Goal: Task Accomplishment & Management: Manage account settings

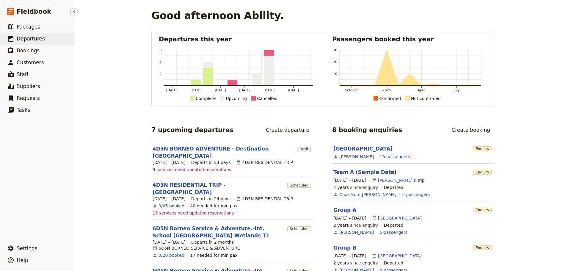
click at [42, 42] on link "​ Departures" at bounding box center [37, 39] width 74 height 12
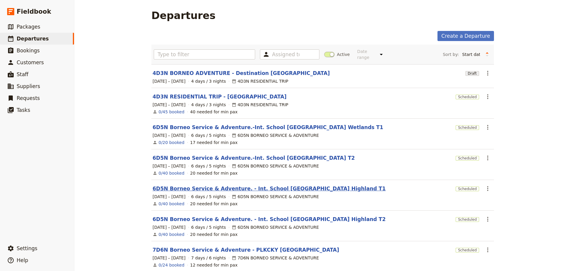
click at [282, 187] on link "6D5N Borneo Service & Adventure. - Int. School [GEOGRAPHIC_DATA] Highland T1" at bounding box center [269, 188] width 233 height 7
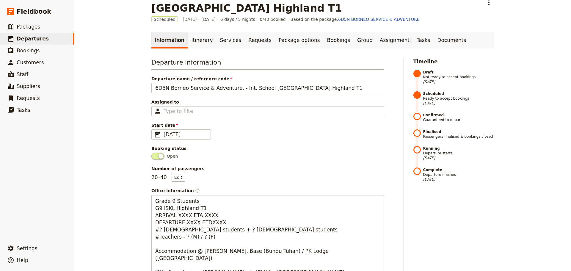
scroll to position [30, 0]
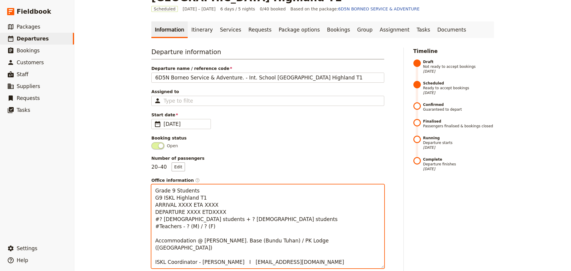
click at [219, 203] on textarea "Grade 9 Students G9 ISKL Highland T1 ARRIVAL XXXX ETA XXXX DEPARTURE XXXX ETDXX…" at bounding box center [267, 226] width 233 height 84
click at [153, 208] on textarea "Grade 9 Students G9 ISKL Highland T1 ARRIVAL XXXX ETA XXXX DEPARTURE XXXX ETDXX…" at bounding box center [267, 226] width 233 height 84
click at [220, 205] on textarea "Grade 9 Students G9 ISKL Highland T1 [DATE] - ARRIVAL XXXX ETA XXXX DEPARTURE X…" at bounding box center [267, 226] width 233 height 84
click at [255, 205] on textarea "Grade 9 Students G9 ISKL Highland T1 [DATE] - ARRIVAL MH2612ETA XXXX DEPARTURE …" at bounding box center [267, 226] width 233 height 84
click at [226, 205] on textarea "Grade 9 Students G9 ISKL Highland T1 [DATE] - ARRIVAL MH2612ETA XXXX DEPARTURE …" at bounding box center [267, 226] width 233 height 84
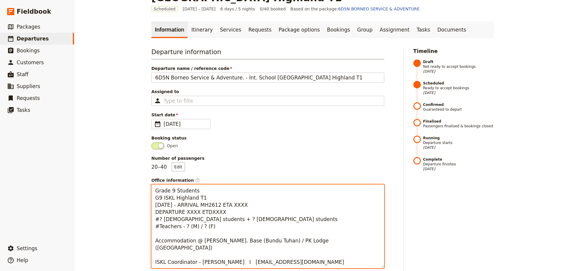
click at [254, 206] on textarea "Grade 9 Students G9 ISKL Highland T1 [DATE] - ARRIVAL MH2612 ETA XXXX DEPARTURE…" at bounding box center [267, 226] width 233 height 84
click at [154, 211] on textarea "Grade 9 Students G9 ISKL Highland T1 [DATE] - ARRIVAL MH2612 ETA1110 DEPARTURE …" at bounding box center [267, 226] width 233 height 84
click at [226, 213] on textarea "Grade 9 Students G9 ISKL Highland T1 [DATE] - ARRIVAL MH2612 ETA1110 [DATE] - D…" at bounding box center [267, 226] width 233 height 84
click at [254, 213] on textarea "Grade 9 Students G9 ISKL Highland T1 [DATE] - ARRIVAL MH2612 ETA1110 [DATE] - D…" at bounding box center [267, 226] width 233 height 84
click at [159, 219] on textarea "Grade 9 Students G9 ISKL Highland T1 [DATE] - ARRIVAL MH2612 ETA1110 [DATE] - D…" at bounding box center [267, 226] width 233 height 84
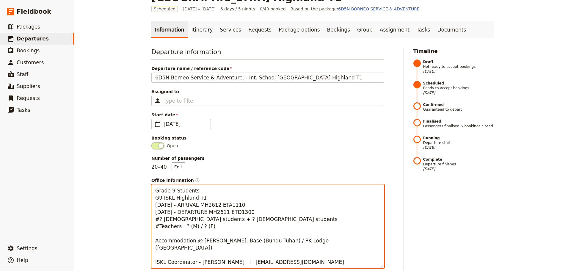
click at [269, 210] on textarea "Grade 9 Students G9 ISKL Highland T1 [DATE] - ARRIVAL MH2612 ETA1110 [DATE] - D…" at bounding box center [267, 226] width 233 height 84
click at [155, 220] on textarea "Grade 9 Students G9 ISKL Highland T1 [DATE] - ARRIVAL MH2612 ETA1110 [DATE] - D…" at bounding box center [267, 226] width 233 height 84
click at [203, 219] on textarea "Grade 9 Students G9 ISKL Highland T1 [DATE] - ARRIVAL MH2612 ETA1110 [DATE] - D…" at bounding box center [267, 226] width 233 height 84
click at [180, 226] on textarea "Grade 9 Students G9 ISKL Highland T1 [DATE] - ARRIVAL MH2612 ETA1110 [DATE] - D…" at bounding box center [267, 226] width 233 height 84
click at [197, 227] on textarea "Grade 9 Students G9 ISKL Highland T1 [DATE] - ARRIVAL MH2612 ETA1110 [DATE] - D…" at bounding box center [267, 226] width 233 height 84
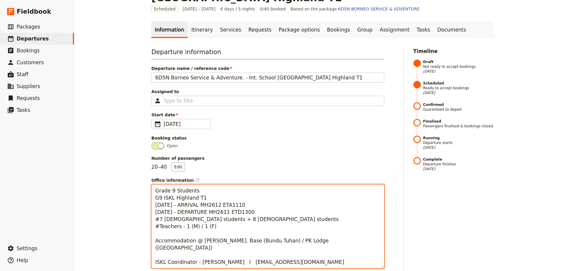
click at [257, 225] on textarea "Grade 9 Students G9 ISKL Highland T1 [DATE] - ARRIVAL MH2612 ETA1110 [DATE] - D…" at bounding box center [267, 226] width 233 height 84
click at [292, 254] on textarea "Grade 9 Students G9 ISKL Highland T1 [DATE] - ARRIVAL MH2612 ETA1110 [DATE] - D…" at bounding box center [267, 226] width 233 height 84
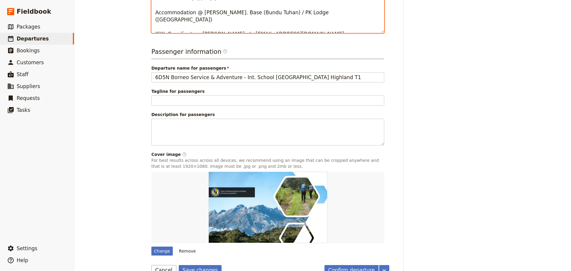
scroll to position [271, 0]
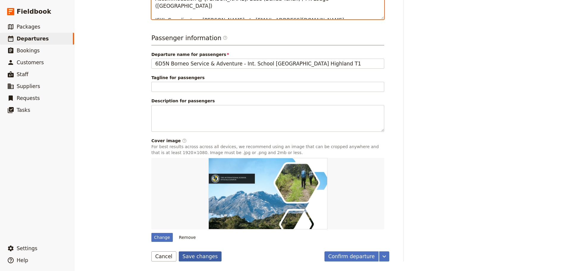
type textarea "Grade 9 Students G9 ISKL Highland T1 [DATE] - ARRIVAL MH2612 ETA1110 [DATE] - D…"
click at [202, 257] on button "Save changes" at bounding box center [200, 256] width 43 height 10
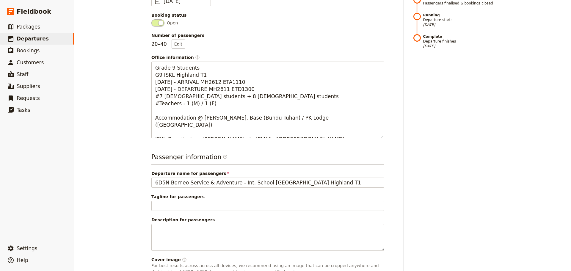
scroll to position [34, 0]
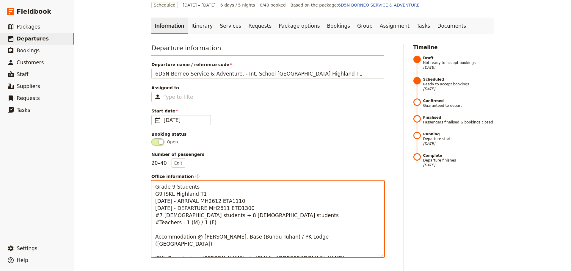
click at [339, 244] on textarea "Grade 9 Students G9 ISKL Highland T1 [DATE] - ARRIVAL MH2612 ETA1110 [DATE] - D…" at bounding box center [267, 218] width 233 height 77
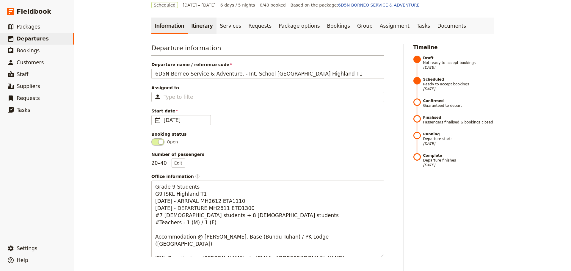
click at [194, 29] on link "Itinerary" at bounding box center [202, 26] width 29 height 17
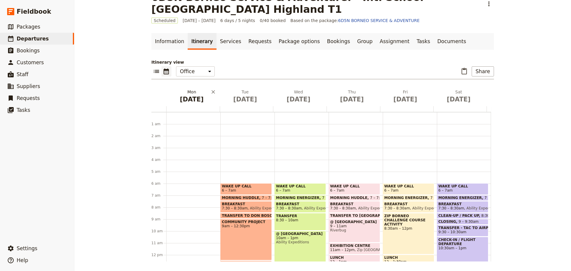
click at [190, 104] on button "[DATE]" at bounding box center [193, 97] width 54 height 17
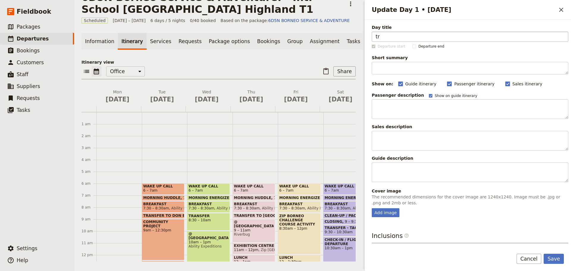
type input "t"
type input "TRAVEL DAY - BUNDU TUHAN"
click at [390, 213] on div "Add image" at bounding box center [386, 212] width 28 height 9
click at [372, 208] on input "Add image" at bounding box center [371, 208] width 0 height 0
type input "C:\fakepath\68b938a13c335b2476cdd35e.jpeg"
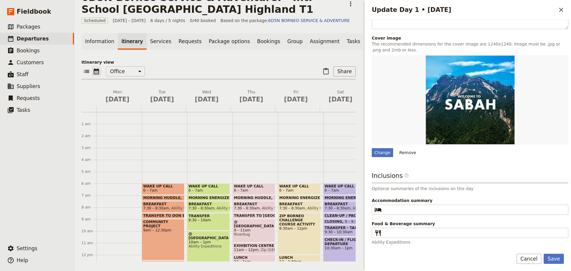
scroll to position [154, 0]
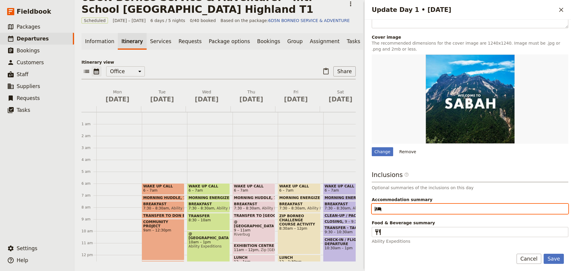
click at [394, 210] on input "Accommodation summary ​" at bounding box center [474, 208] width 180 height 7
type input "[PERSON_NAME]. Base - Bundu Tuhan"
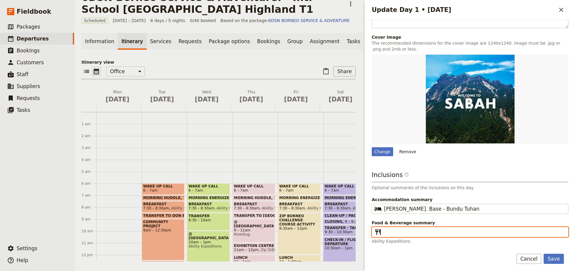
click at [390, 233] on input "Food & Beverage summary ​" at bounding box center [474, 231] width 180 height 7
type input "Light Lunch I Dinner"
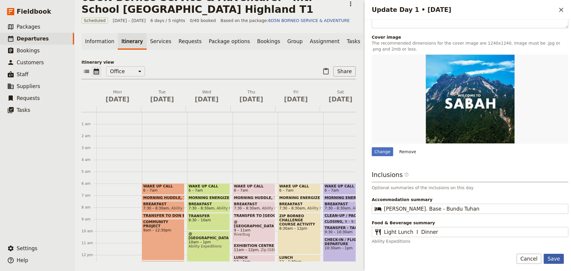
click at [553, 262] on button "Save" at bounding box center [553, 259] width 20 height 10
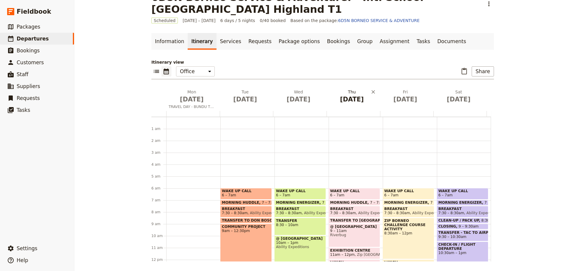
click at [235, 104] on button "[DATE]" at bounding box center [247, 97] width 54 height 17
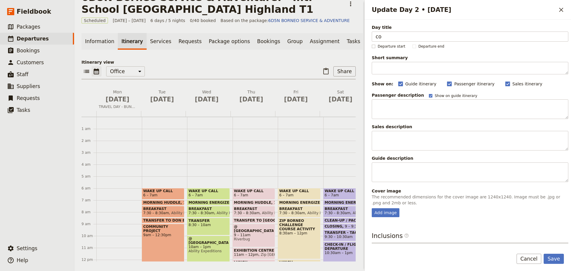
type input "c"
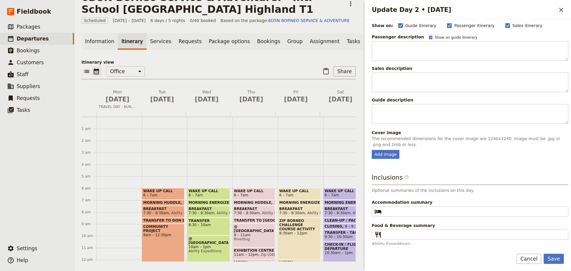
scroll to position [59, 0]
type input "COMMUNITY PROJECT"
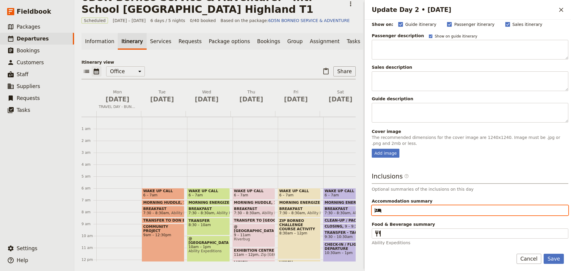
click at [390, 210] on input "Accommodation summary ​" at bounding box center [474, 210] width 180 height 7
type input "[PERSON_NAME]. Base - Bundu Tuhan"
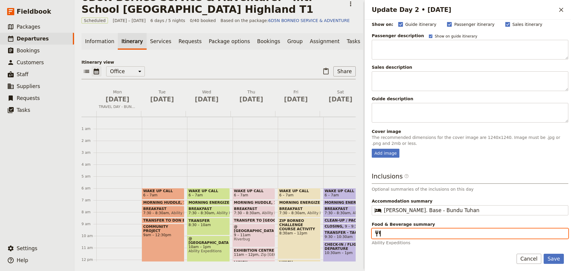
click at [385, 234] on input "Food & Beverage summary ​" at bounding box center [474, 233] width 180 height 7
type input "Breakfast I Lunch I Dinner"
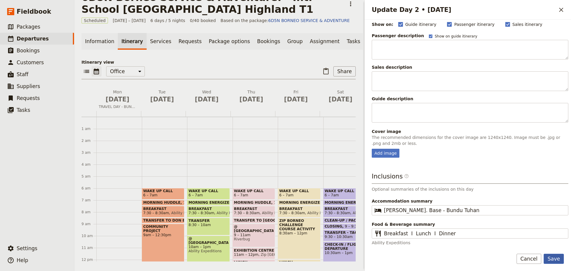
click at [554, 260] on button "Save" at bounding box center [553, 259] width 20 height 10
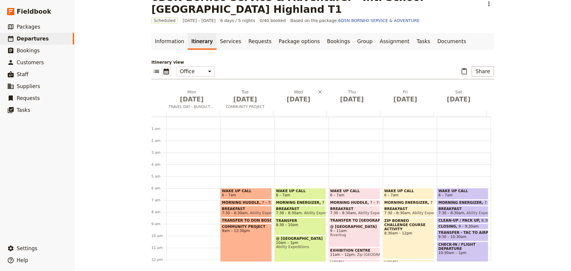
click at [297, 108] on div "[DATE]" at bounding box center [300, 100] width 54 height 22
click at [298, 103] on span "[DATE]" at bounding box center [298, 99] width 46 height 9
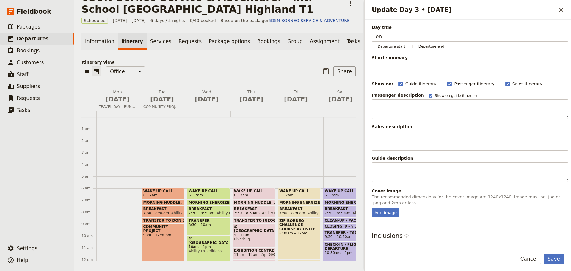
type input "e"
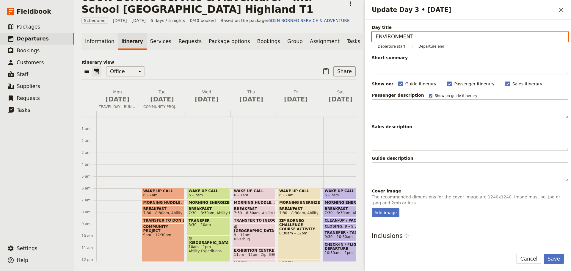
drag, startPoint x: 375, startPoint y: 38, endPoint x: 433, endPoint y: 37, distance: 57.1
click at [433, 37] on input "ENVIRONMENT" at bounding box center [470, 37] width 197 height 10
paste input "Agro-Ecology & Community Project"
drag, startPoint x: 458, startPoint y: 36, endPoint x: 371, endPoint y: 37, distance: 86.8
click at [371, 37] on div "Day title Agro-Ecology & Community Project Departure start Departure end Short …" at bounding box center [467, 132] width 206 height 225
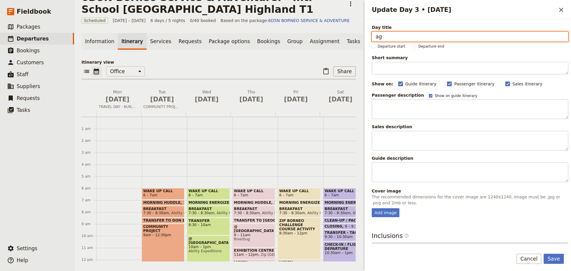
type input "a"
type input "AGRO-ECOLOGY & COMMUNITY PROJECT"
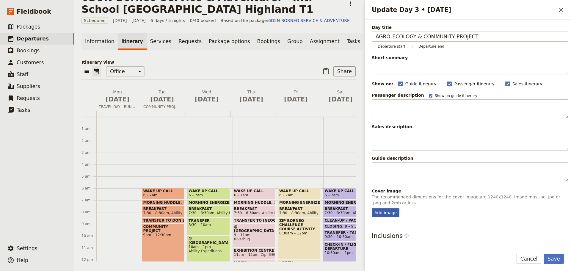
click at [384, 214] on div "Add image" at bounding box center [386, 212] width 28 height 9
click at [372, 208] on input "Add image" at bounding box center [371, 208] width 0 height 0
type input "C:\fakepath\Sabarica 2 - Day 5 (16).jpeg"
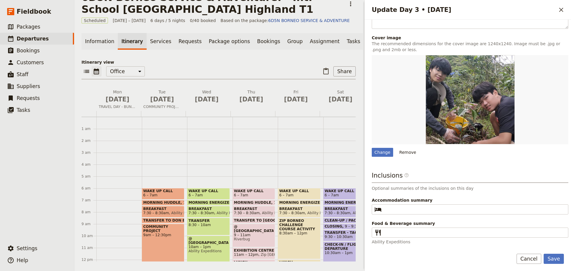
scroll to position [154, 0]
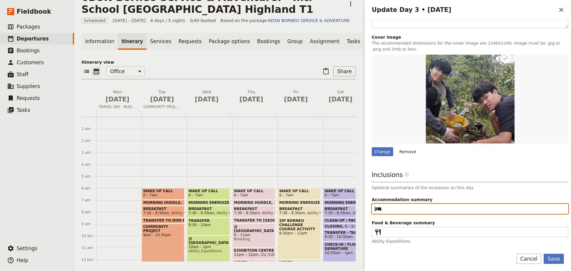
click at [396, 210] on input "Accommodation summary ​" at bounding box center [474, 208] width 180 height 7
click at [411, 207] on input "[PERSON_NAME].Base - Bundu Tuhan" at bounding box center [474, 208] width 180 height 7
type input "[PERSON_NAME]. Base - Bundu Tuhan"
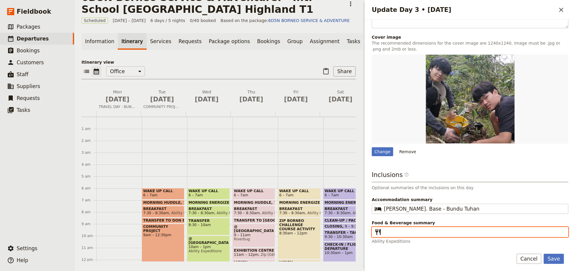
click at [394, 232] on input "Food & Beverage summary ​" at bounding box center [474, 231] width 180 height 7
type input "Breakfast I Lunch I Dinner"
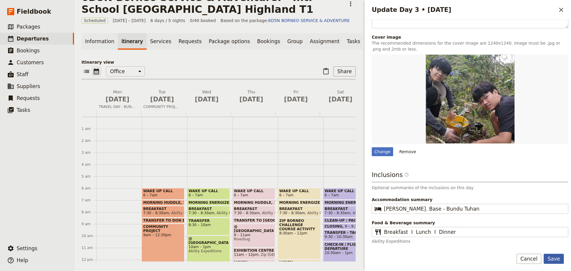
click at [556, 261] on button "Save" at bounding box center [553, 259] width 20 height 10
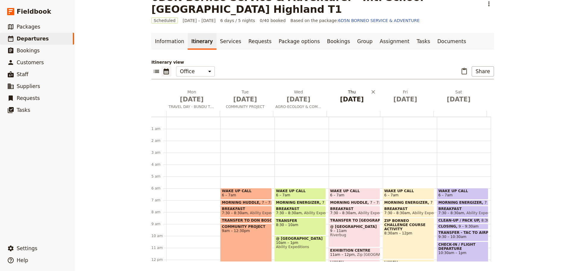
click at [349, 103] on span "[DATE]" at bounding box center [352, 99] width 46 height 9
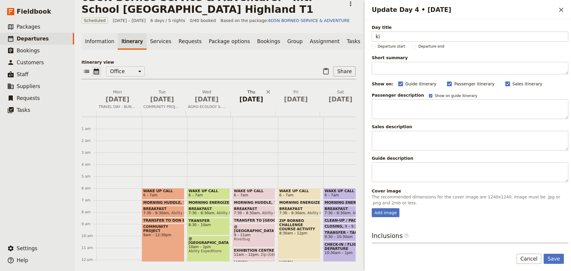
type input "k"
type input "[GEOGRAPHIC_DATA]"
click at [385, 216] on div "Add image" at bounding box center [386, 212] width 28 height 9
click at [372, 208] on input "Add image" at bounding box center [371, 208] width 0 height 0
type input "C:\fakepath\20250522-q3jn7-kinabalu-park-jpeg.jpeg"
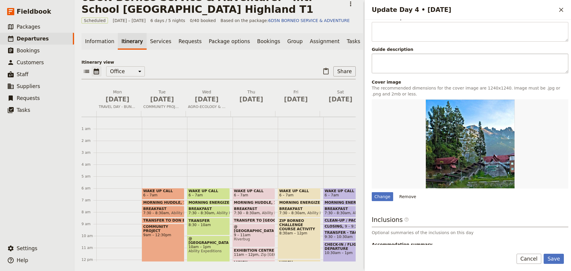
scroll to position [149, 0]
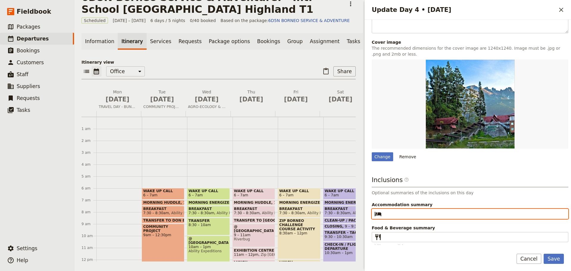
click at [414, 213] on input "Accommodation summary ​" at bounding box center [474, 213] width 180 height 7
type input "T"
click at [397, 213] on input "Accommodation summary ​" at bounding box center [474, 213] width 180 height 7
type input "[GEOGRAPHIC_DATA], [GEOGRAPHIC_DATA]"
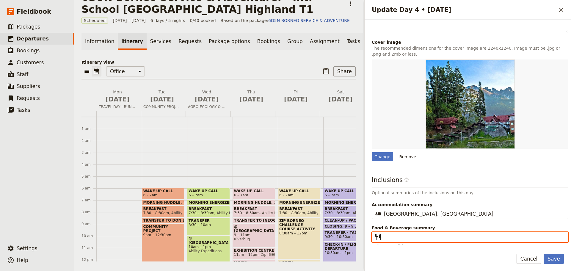
click at [392, 239] on input "Food & Beverage summary ​" at bounding box center [474, 236] width 180 height 7
type input "Breakfast I Lunch I Dinner"
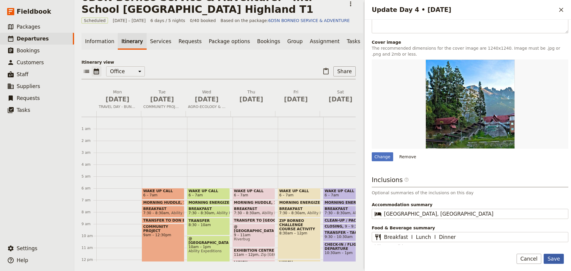
click at [556, 260] on button "Save" at bounding box center [553, 259] width 20 height 10
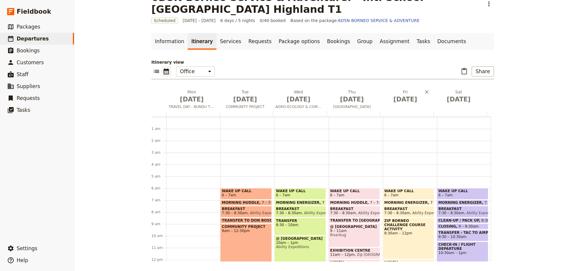
click at [406, 108] on div "[DATE]" at bounding box center [407, 100] width 54 height 22
click at [406, 106] on button "[DATE]" at bounding box center [407, 97] width 54 height 17
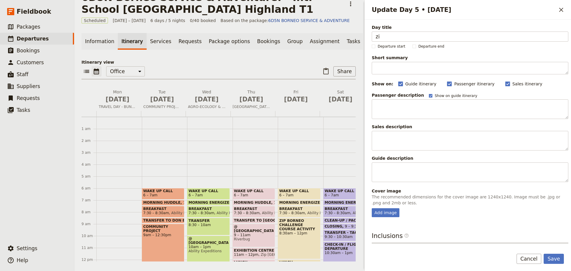
type input "z"
type input "ZIP BORNEO & TEAM CHALLENGE"
click at [385, 212] on div "Add image" at bounding box center [386, 212] width 28 height 9
click at [372, 208] on input "Add image" at bounding box center [371, 208] width 0 height 0
type input "C:\fakepath\68b93cf0a0420423ef211ce1.png"
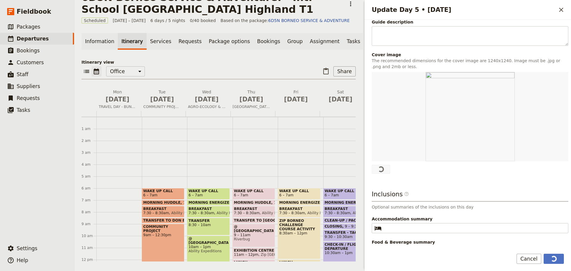
scroll to position [152, 0]
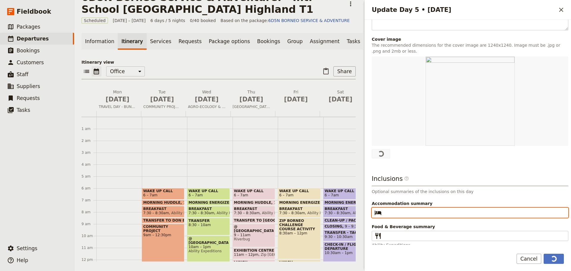
click at [389, 213] on input "Accommodation summary ​" at bounding box center [474, 212] width 180 height 7
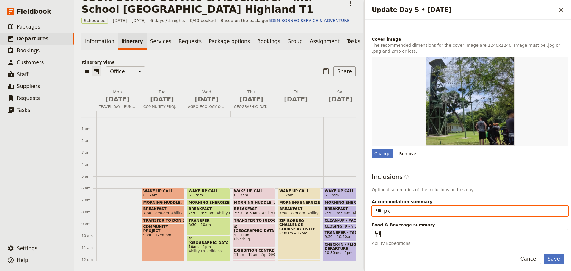
type input "p"
type input "[GEOGRAPHIC_DATA], [GEOGRAPHIC_DATA]"
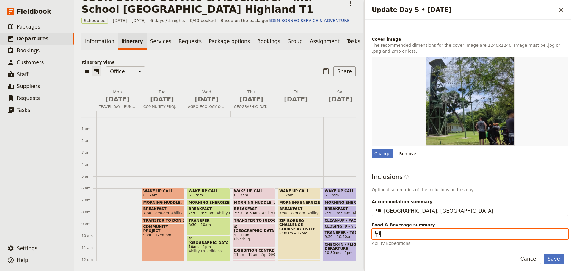
click at [388, 233] on input "Food & Beverage summary ​" at bounding box center [474, 233] width 180 height 7
type input "Breakfast I Lunch I Dinner"
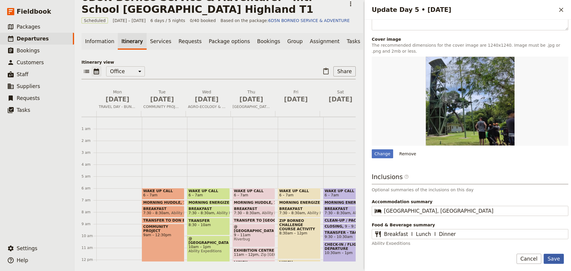
click at [548, 259] on button "Save" at bounding box center [553, 259] width 20 height 10
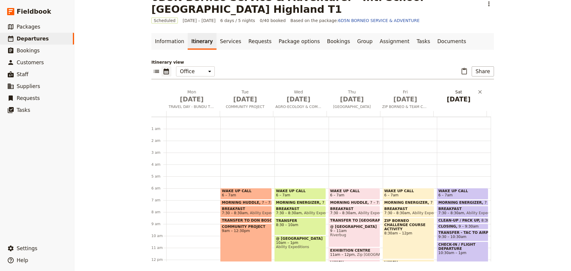
click at [456, 104] on button "[DATE]" at bounding box center [460, 97] width 54 height 17
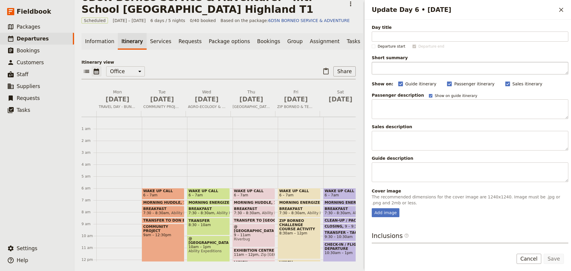
type input "t"
type input "r"
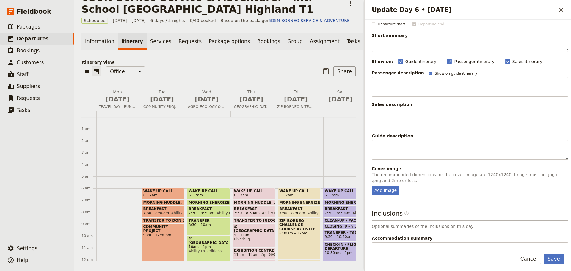
scroll to position [59, 0]
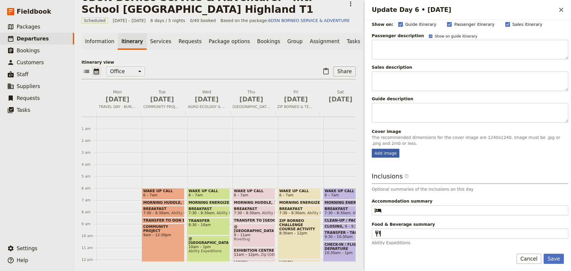
type input "RETURN TRAVEL"
click at [394, 152] on div "Add image" at bounding box center [386, 153] width 28 height 9
click at [372, 149] on input "Add image" at bounding box center [371, 148] width 0 height 0
type input "C:\fakepath\68b93d6da0420423ef211ce2.jpeg"
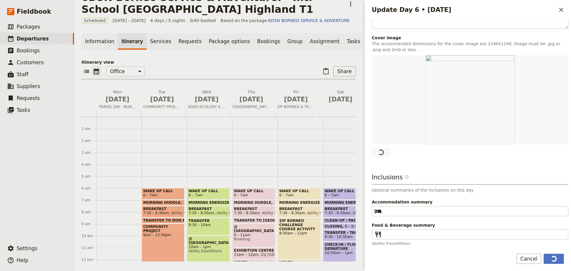
scroll to position [155, 0]
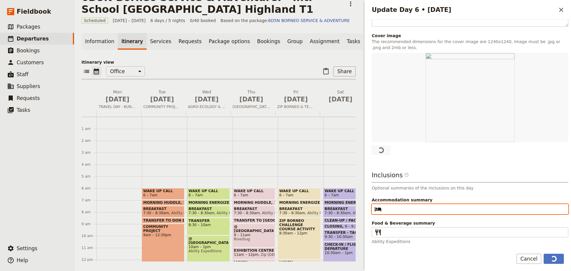
click at [394, 208] on input "Accommodation summary ​" at bounding box center [474, 208] width 180 height 7
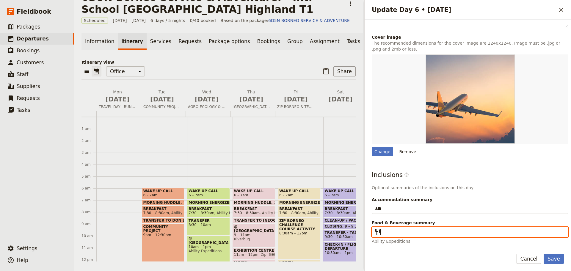
click at [396, 234] on input "Food & Beverage summary ​" at bounding box center [474, 231] width 180 height 7
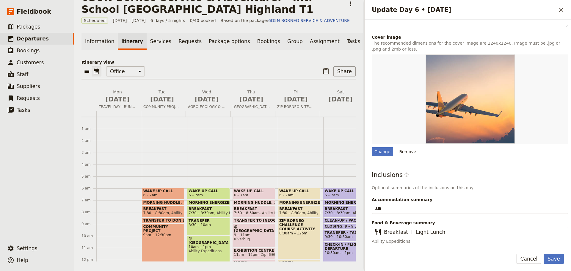
drag, startPoint x: 558, startPoint y: 259, endPoint x: 428, endPoint y: 259, distance: 129.6
click at [428, 259] on div "Save Cancel" at bounding box center [467, 262] width 206 height 17
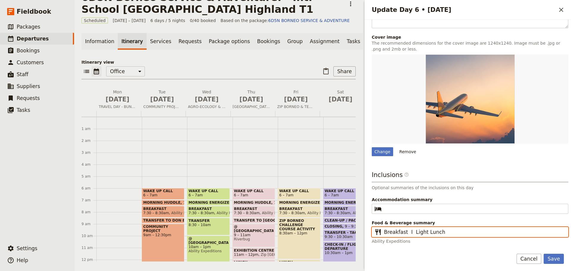
click at [443, 232] on input "Breakfast I Light Lunch" at bounding box center [474, 231] width 180 height 7
type input "Breakfast"
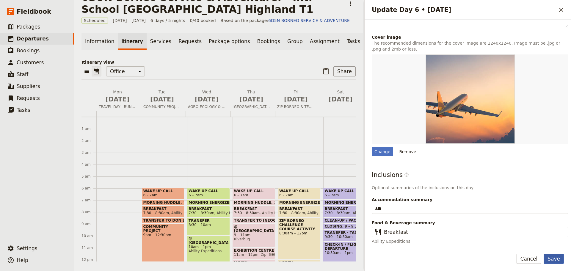
click at [560, 257] on button "Save" at bounding box center [553, 259] width 20 height 10
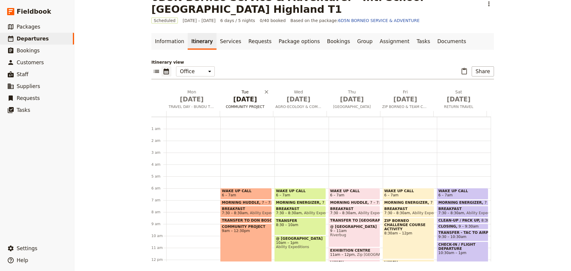
click at [238, 108] on span "COMMUNITY PROJECT" at bounding box center [245, 106] width 51 height 5
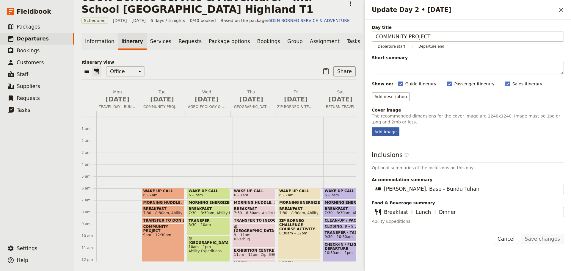
click at [384, 133] on div "Add image" at bounding box center [386, 131] width 28 height 9
click at [372, 127] on input "Add image" at bounding box center [371, 127] width 0 height 0
type input "C:\fakepath\505860680_10235229675019855_6149193327498959220_n.jpg"
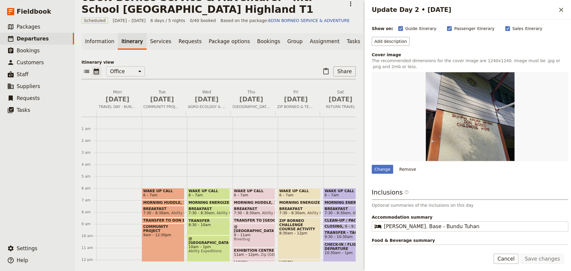
scroll to position [59, 0]
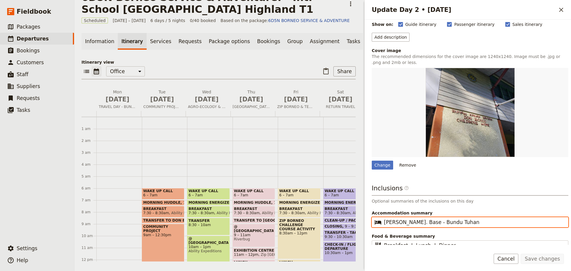
click at [465, 223] on input "[PERSON_NAME]. Base - Bundu Tuhan" at bounding box center [474, 222] width 180 height 7
type input "[PERSON_NAME]. Base - Bundu Tuhan"
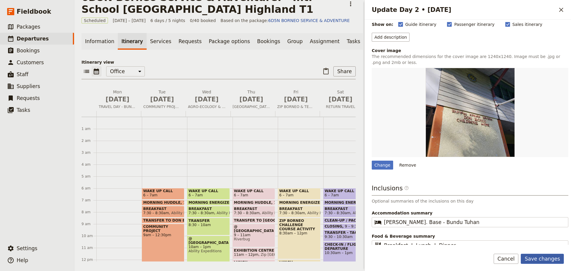
click at [537, 254] on button "Save changes" at bounding box center [542, 259] width 43 height 10
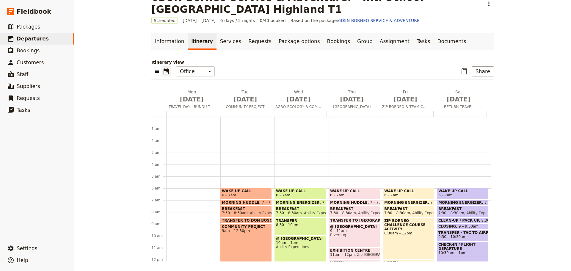
scroll to position [141, 0]
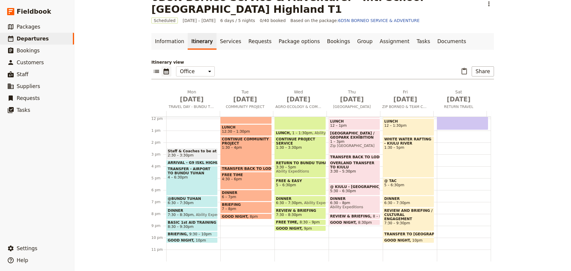
click at [196, 155] on span "2:30 – 3:30pm" at bounding box center [192, 155] width 48 height 4
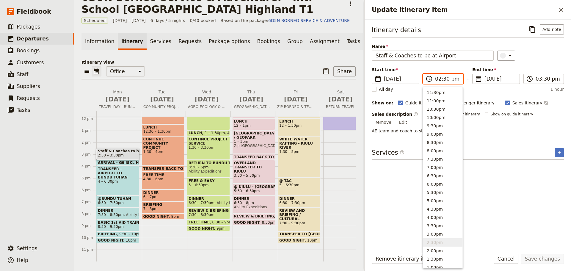
click at [441, 81] on input "02:30 pm" at bounding box center [447, 78] width 24 height 7
click at [440, 120] on button "10:00pm" at bounding box center [442, 117] width 39 height 8
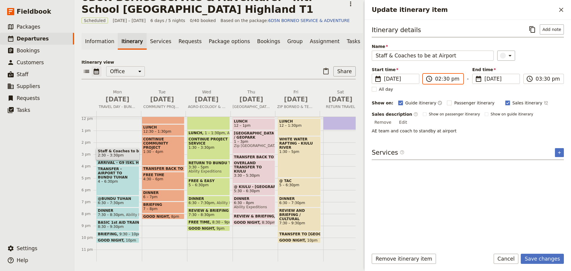
type input "10:00 pm"
click at [541, 79] on input "10:00 pm" at bounding box center [547, 78] width 24 height 7
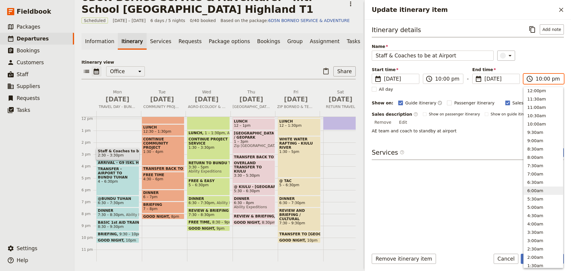
scroll to position [221, 0]
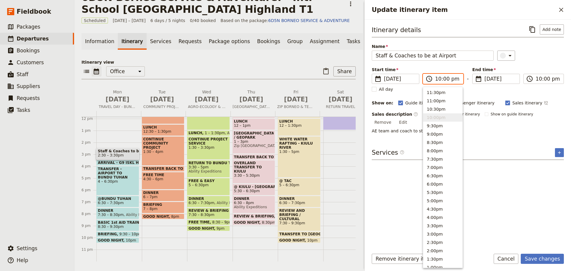
click at [441, 79] on input "10:00 pm" at bounding box center [447, 78] width 24 height 7
click at [441, 139] on button "10:00am" at bounding box center [442, 139] width 39 height 8
type input "10:00 am"
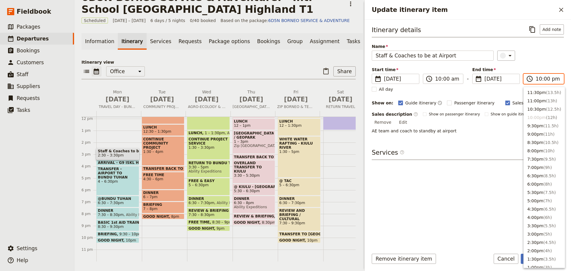
click at [545, 77] on input "10:00 pm" at bounding box center [547, 78] width 24 height 7
click at [546, 152] on span "( 2h )" at bounding box center [550, 151] width 9 height 5
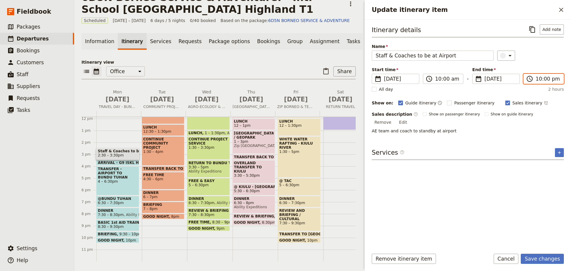
type input "12:00 pm"
click at [539, 257] on button "Save changes" at bounding box center [542, 259] width 43 height 10
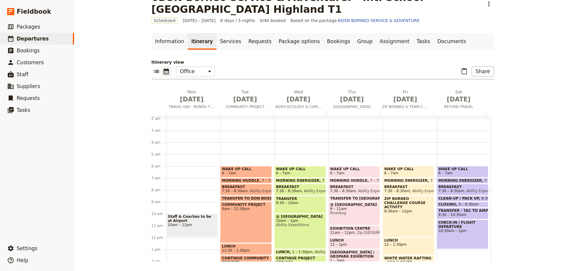
scroll to position [111, 0]
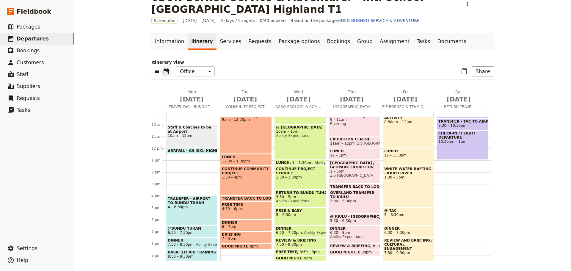
click at [189, 202] on span "TRANSFER - AIRPORT TO BUNDU TUHAN" at bounding box center [192, 201] width 48 height 8
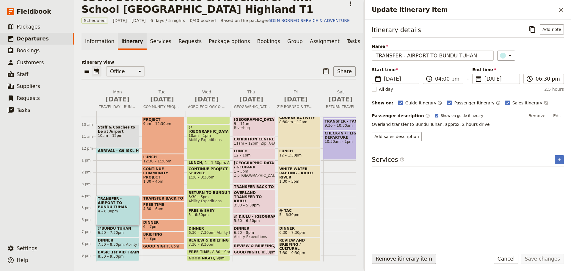
click at [406, 258] on button "Remove itinerary item" at bounding box center [404, 259] width 64 height 10
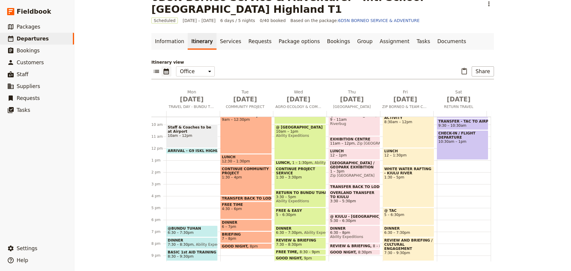
click at [183, 235] on span at bounding box center [191, 235] width 51 height 2
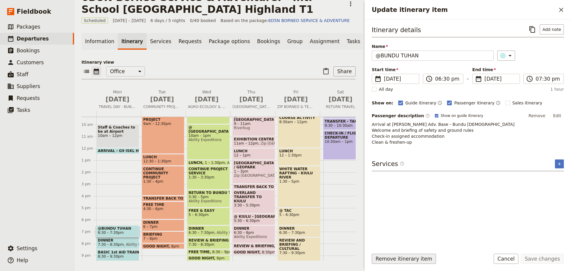
click at [397, 260] on button "Remove itinerary item" at bounding box center [404, 259] width 64 height 10
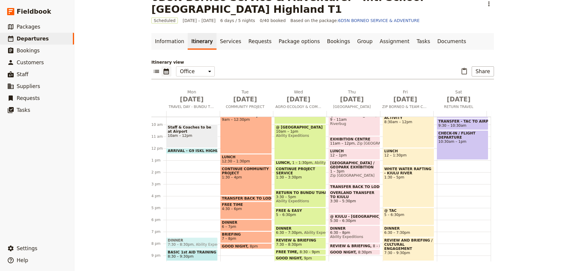
click at [194, 243] on span "Ability Expeditions" at bounding box center [211, 244] width 35 height 4
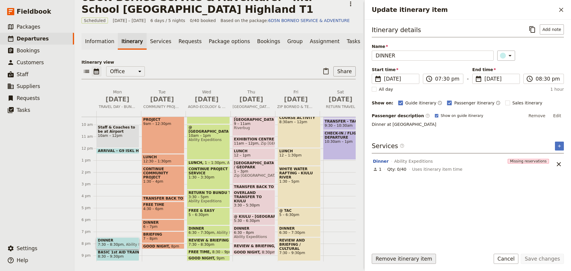
click at [400, 260] on button "Remove itinerary item" at bounding box center [404, 259] width 64 height 10
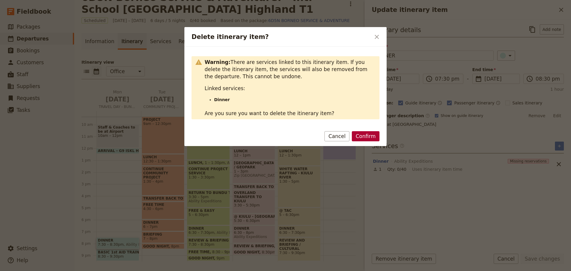
click at [364, 139] on button "Confirm" at bounding box center [366, 136] width 28 height 10
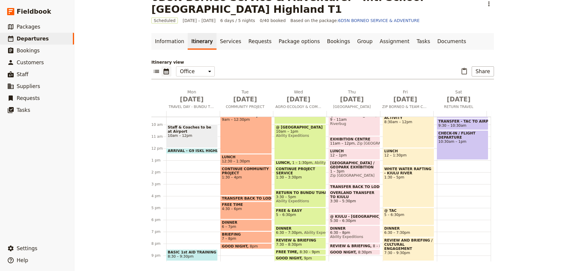
click at [194, 254] on span "8:30 – 9:30pm" at bounding box center [192, 256] width 48 height 4
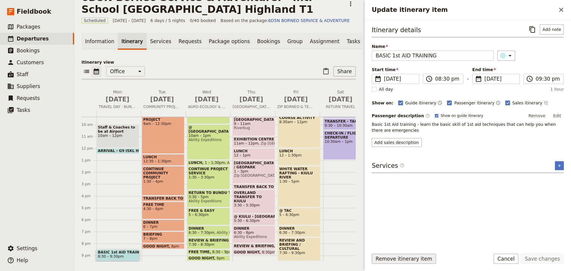
click at [385, 258] on button "Remove itinerary item" at bounding box center [404, 259] width 64 height 10
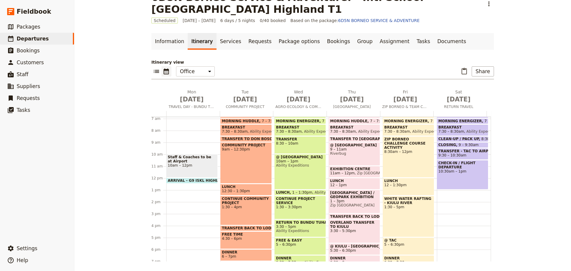
scroll to position [141, 0]
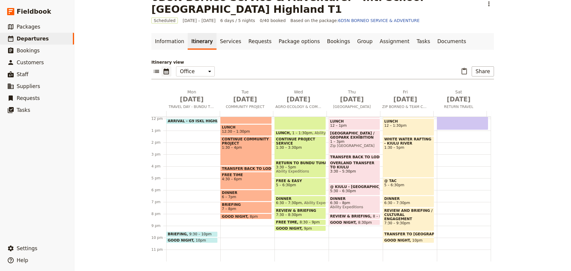
click at [201, 234] on span "9:30 – 10pm" at bounding box center [200, 234] width 22 height 4
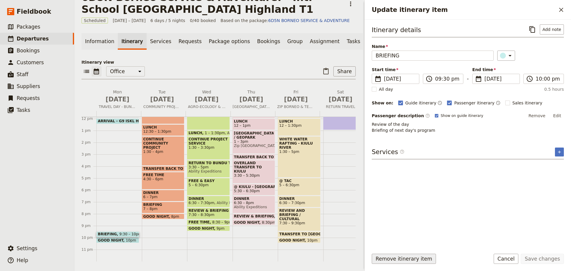
click at [389, 257] on button "Remove itinerary item" at bounding box center [404, 259] width 64 height 10
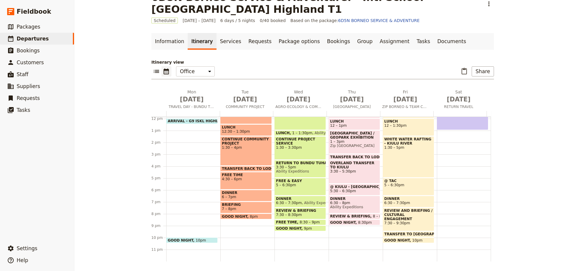
click at [192, 241] on span at bounding box center [191, 241] width 51 height 2
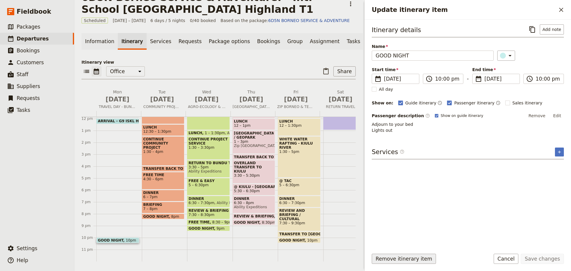
click at [391, 263] on button "Remove itinerary item" at bounding box center [404, 259] width 64 height 10
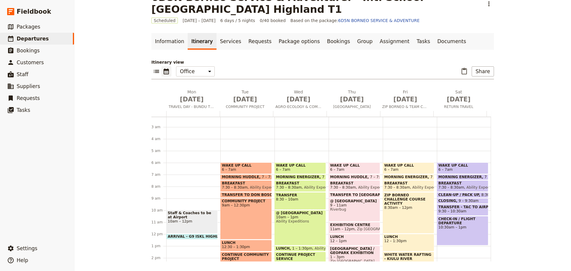
scroll to position [0, 0]
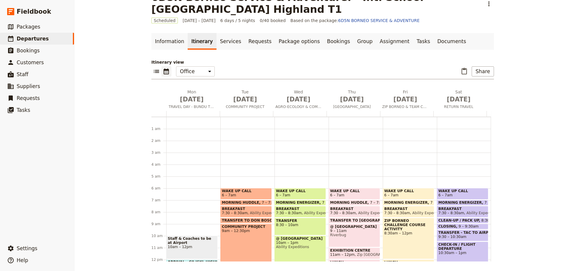
click at [238, 202] on span "MORNING HUDDLE" at bounding box center [242, 202] width 40 height 4
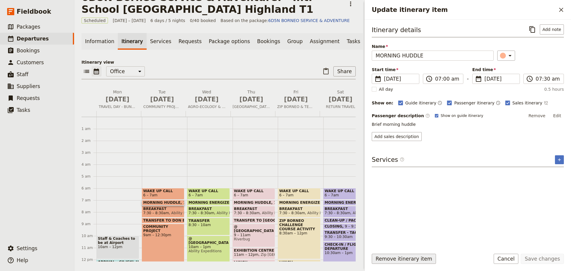
click at [417, 259] on button "Remove itinerary item" at bounding box center [404, 259] width 64 height 10
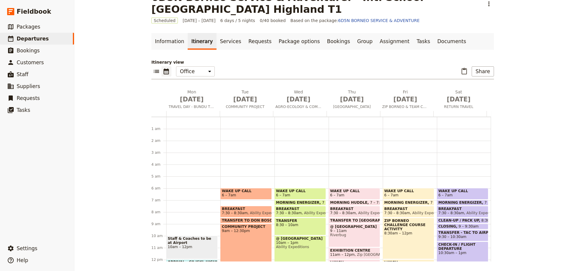
click at [235, 208] on span "BREAKFAST" at bounding box center [246, 209] width 48 height 4
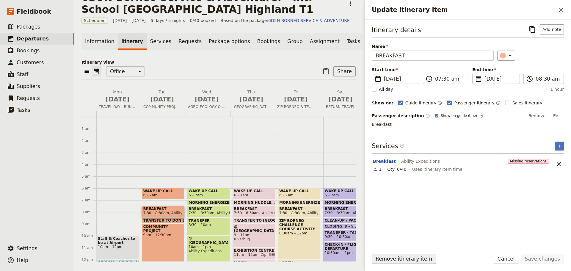
click at [385, 259] on button "Remove itinerary item" at bounding box center [404, 259] width 64 height 10
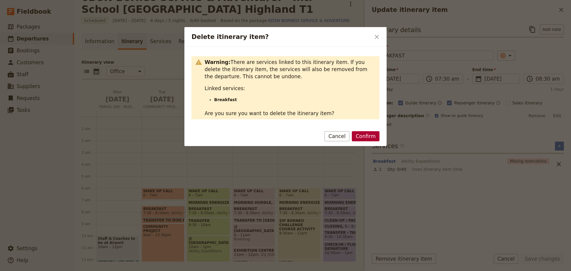
click at [370, 137] on button "Confirm" at bounding box center [366, 136] width 28 height 10
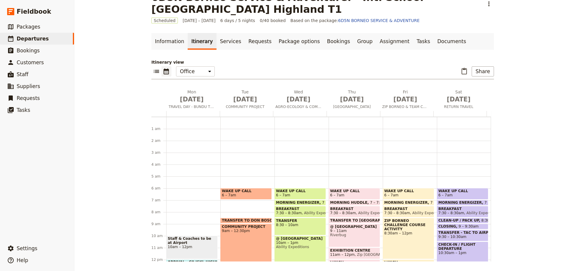
click at [231, 221] on span at bounding box center [246, 222] width 51 height 2
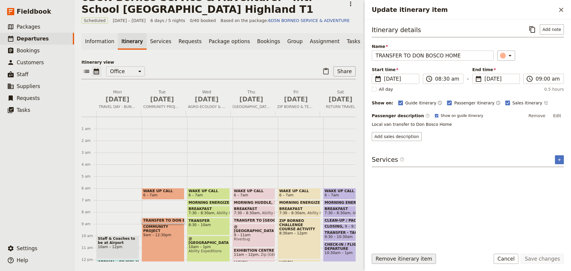
click at [395, 258] on button "Remove itinerary item" at bounding box center [404, 259] width 64 height 10
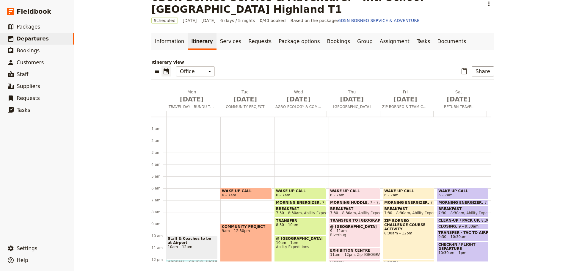
scroll to position [3, 0]
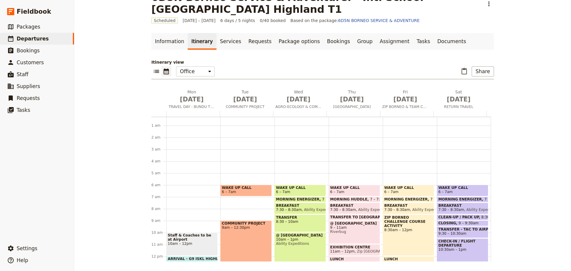
click at [241, 244] on div "COMMUNITY PROJECT 9am – 12:30pm" at bounding box center [245, 240] width 51 height 41
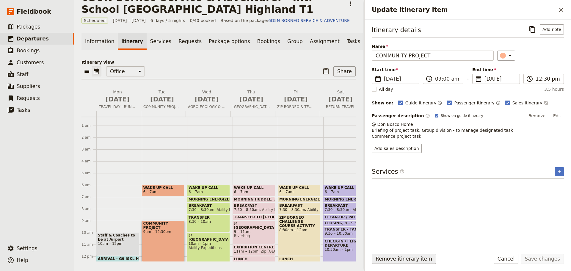
click at [384, 257] on button "Remove itinerary item" at bounding box center [404, 259] width 64 height 10
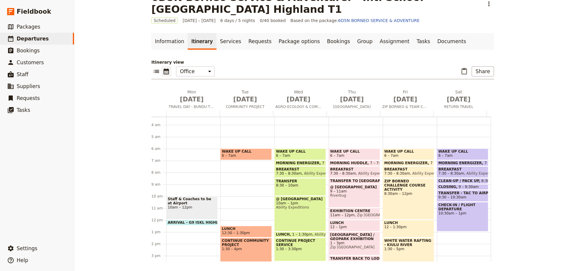
scroll to position [23, 0]
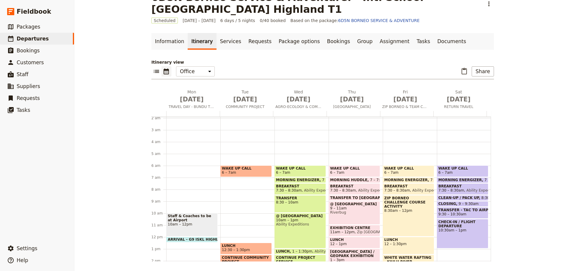
click at [256, 246] on span "LUNCH" at bounding box center [246, 245] width 48 height 4
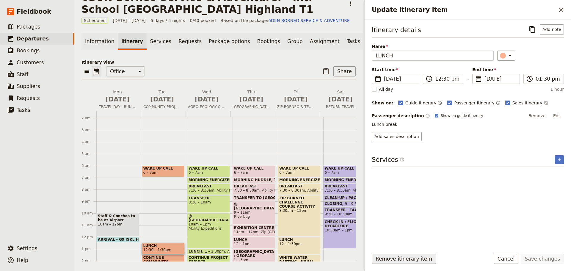
click at [381, 256] on button "Remove itinerary item" at bounding box center [404, 259] width 64 height 10
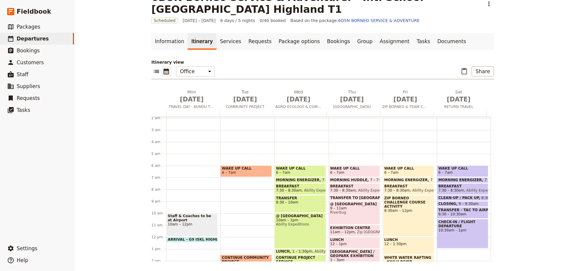
scroll to position [45, 0]
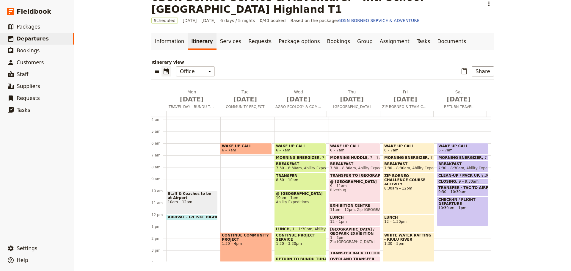
click at [230, 244] on span "1:30 – 4pm" at bounding box center [246, 243] width 48 height 4
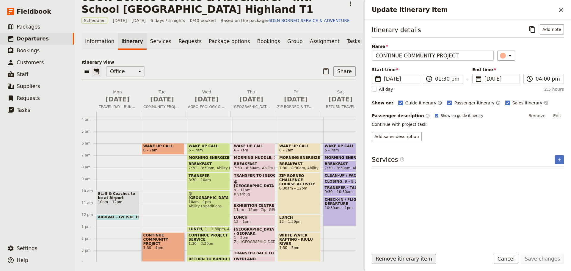
click at [385, 256] on button "Remove itinerary item" at bounding box center [404, 259] width 64 height 10
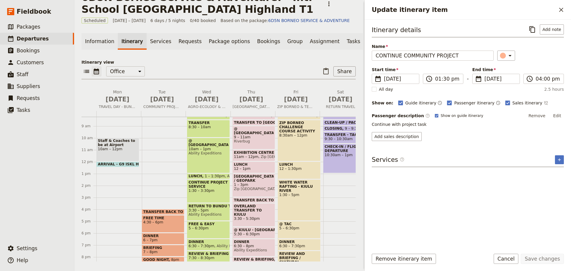
scroll to position [104, 0]
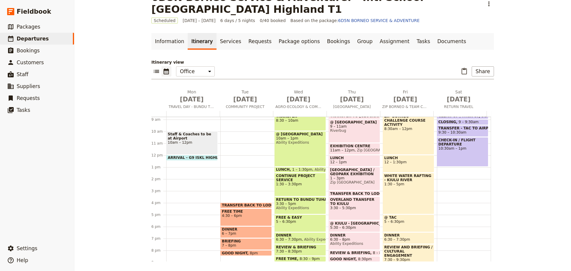
click at [226, 205] on span "TRANSFER BACK TO LODGE" at bounding box center [250, 205] width 57 height 4
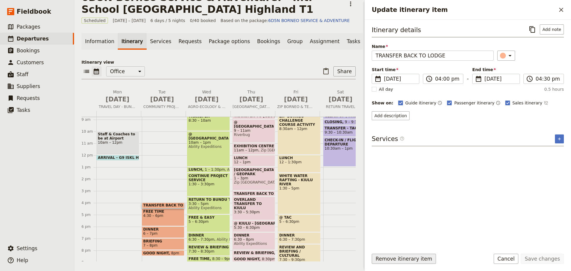
click at [387, 257] on button "Remove itinerary item" at bounding box center [404, 259] width 64 height 10
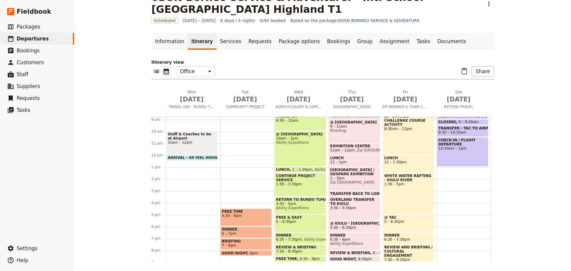
click at [216, 217] on div "Staff & Coaches to be at Airport 10am – 12pm ARRIVAL - G9 ISKL HIGHLAND T1 12 –…" at bounding box center [193, 154] width 54 height 285
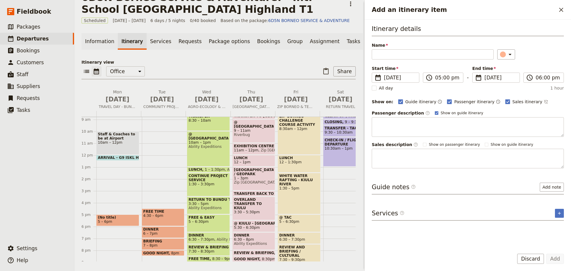
click at [171, 218] on span "4:30 – 6pm" at bounding box center [163, 215] width 40 height 4
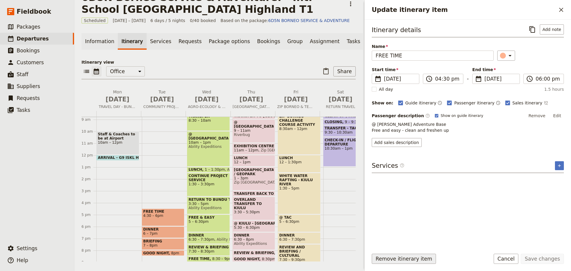
click at [389, 258] on button "Remove itinerary item" at bounding box center [404, 259] width 64 height 10
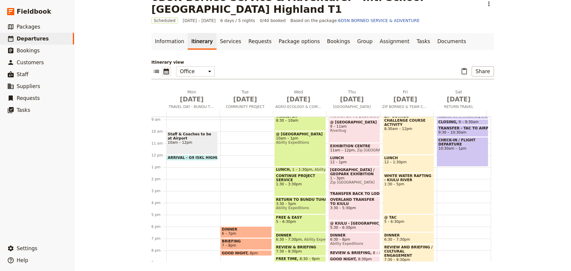
scroll to position [17, 0]
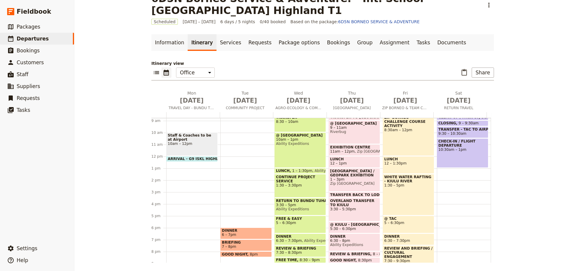
click at [257, 235] on span "6 – 7pm" at bounding box center [246, 234] width 48 height 4
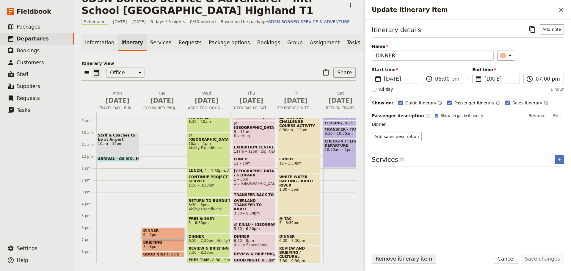
click at [384, 258] on button "Remove itinerary item" at bounding box center [404, 259] width 64 height 10
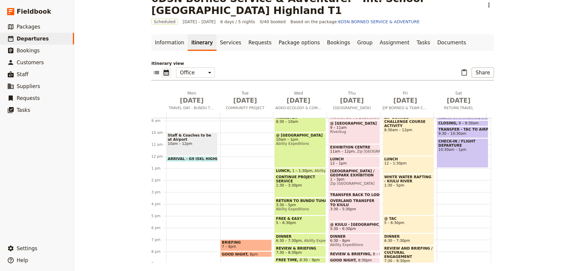
click at [242, 246] on span "7 – 8pm" at bounding box center [246, 246] width 48 height 4
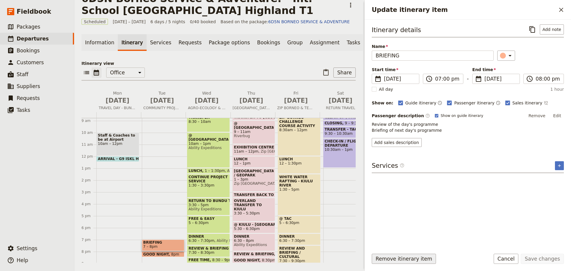
click at [386, 259] on button "Remove itinerary item" at bounding box center [404, 259] width 64 height 10
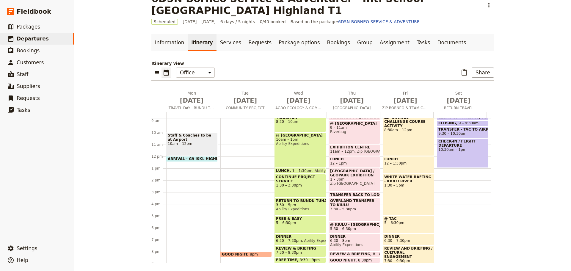
click at [237, 255] on span at bounding box center [246, 255] width 51 height 2
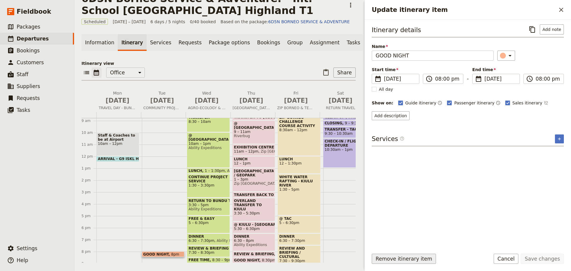
click at [382, 262] on button "Remove itinerary item" at bounding box center [404, 259] width 64 height 10
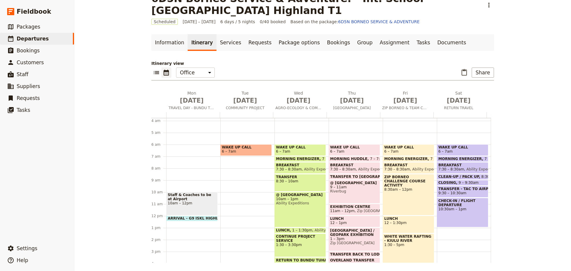
scroll to position [15, 0]
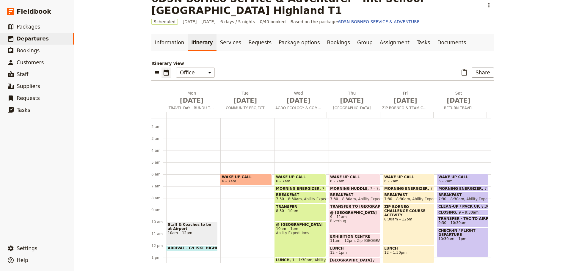
click at [302, 189] on span at bounding box center [300, 190] width 51 height 2
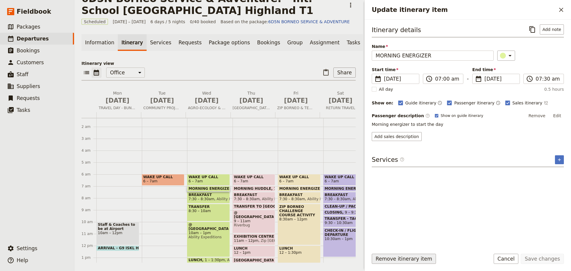
click at [385, 260] on button "Remove itinerary item" at bounding box center [404, 259] width 64 height 10
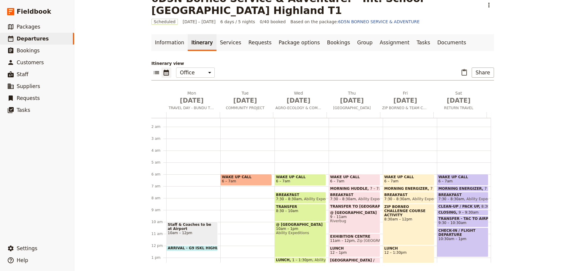
click at [302, 199] on span "Ability Expeditions" at bounding box center [319, 199] width 35 height 4
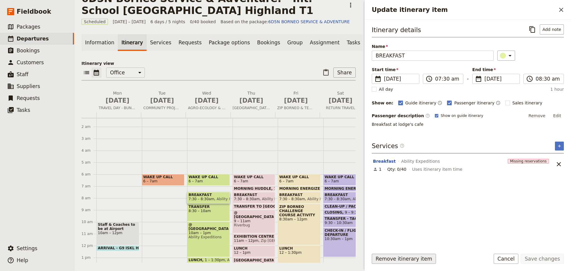
click at [377, 260] on button "Remove itinerary item" at bounding box center [404, 259] width 64 height 10
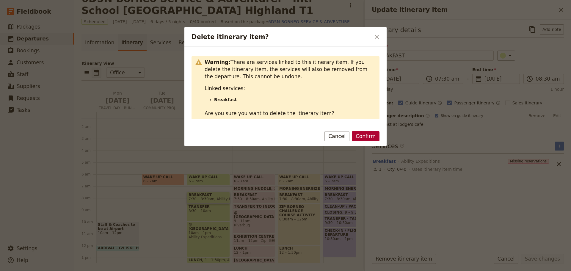
click at [372, 137] on button "Confirm" at bounding box center [366, 136] width 28 height 10
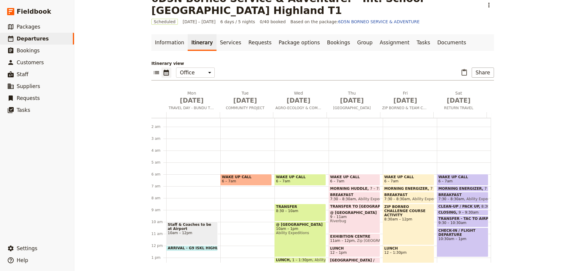
click at [213, 214] on div "Staff & Coaches to be at Airport 10am – 12pm ARRIVAL - G9 ISKL HIGHLAND T1 12 –…" at bounding box center [193, 245] width 54 height 285
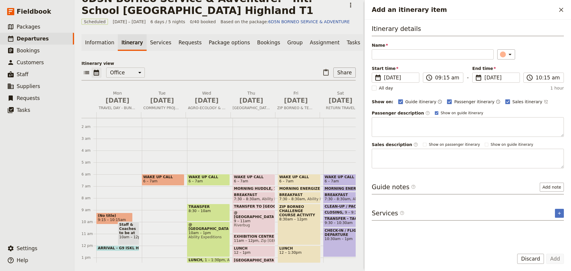
click at [215, 213] on span "8:30 – 10am" at bounding box center [208, 211] width 40 height 4
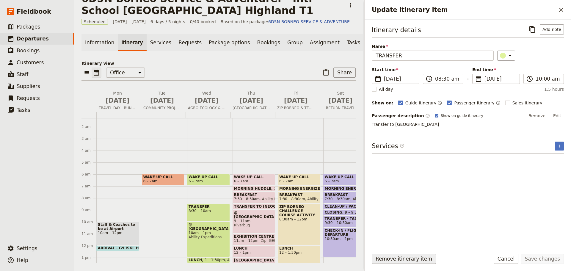
click at [384, 257] on button "Remove itinerary item" at bounding box center [404, 259] width 64 height 10
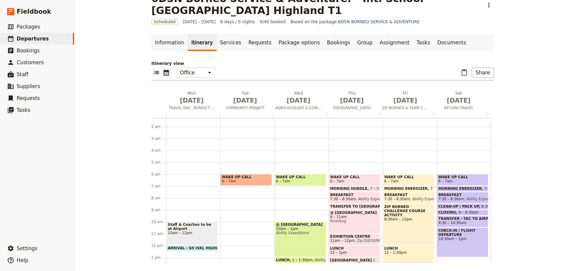
click at [299, 236] on div "@ SABARICA COFFEE FARM 10am – 1pm Ability Expeditions" at bounding box center [299, 238] width 51 height 35
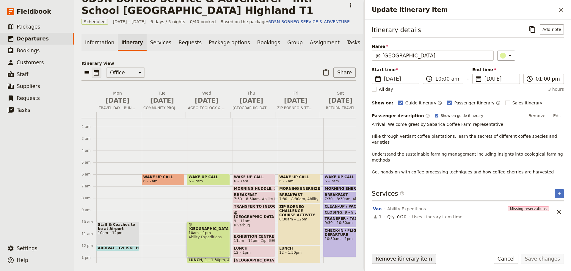
click at [386, 261] on button "Remove itinerary item" at bounding box center [404, 259] width 64 height 10
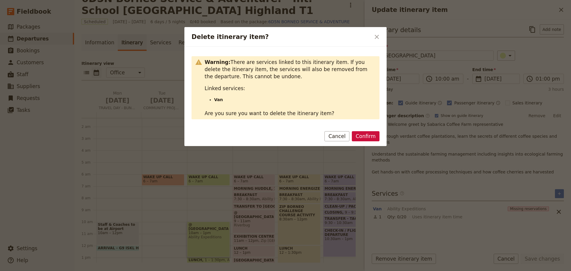
drag, startPoint x: 371, startPoint y: 133, endPoint x: 366, endPoint y: 142, distance: 9.6
click at [371, 134] on button "Confirm" at bounding box center [366, 136] width 28 height 10
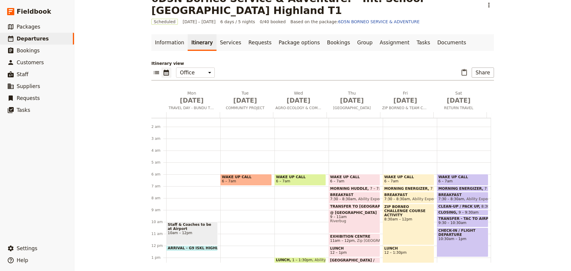
scroll to position [104, 0]
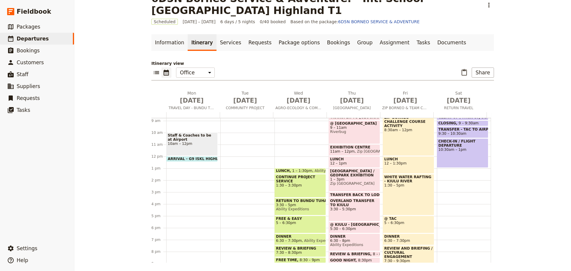
click at [292, 169] on span "1 – 1:30pm" at bounding box center [302, 171] width 20 height 4
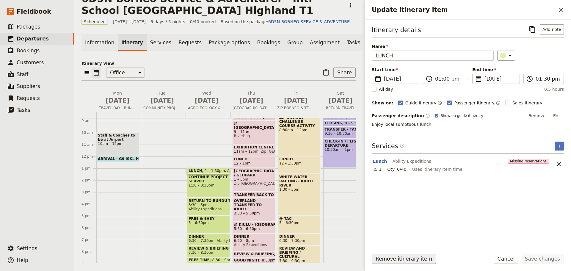
click at [384, 260] on button "Remove itinerary item" at bounding box center [404, 259] width 64 height 10
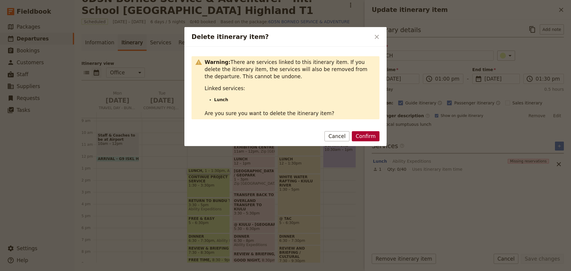
click at [358, 138] on button "Confirm" at bounding box center [366, 136] width 28 height 10
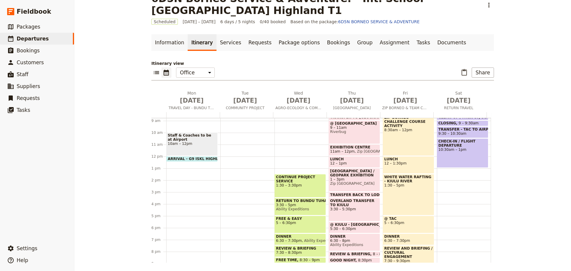
drag, startPoint x: 284, startPoint y: 189, endPoint x: 298, endPoint y: 199, distance: 17.5
click at [285, 189] on div "CONTINUE PROJECT SERVICE 1:30 – 3:30pm" at bounding box center [299, 185] width 51 height 23
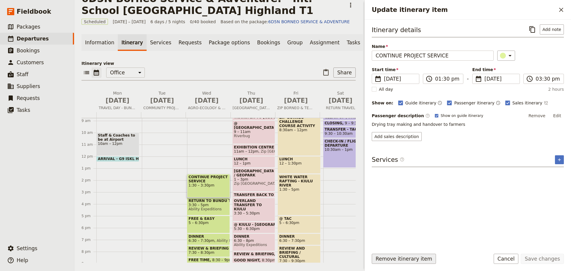
click at [385, 258] on button "Remove itinerary item" at bounding box center [404, 259] width 64 height 10
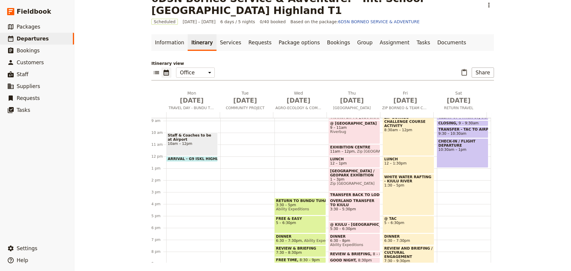
click at [309, 210] on span "Ability Expeditions" at bounding box center [300, 209] width 48 height 4
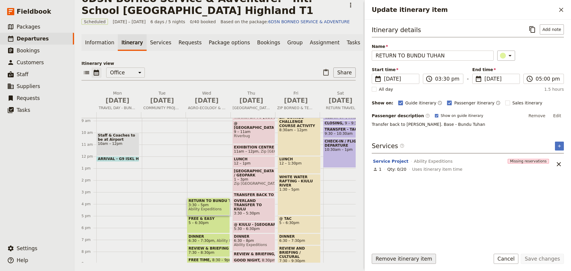
click at [387, 261] on button "Remove itinerary item" at bounding box center [404, 259] width 64 height 10
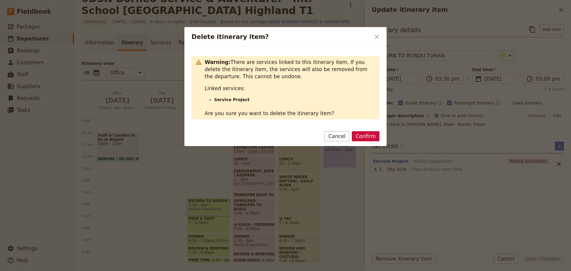
drag, startPoint x: 368, startPoint y: 136, endPoint x: 337, endPoint y: 165, distance: 43.1
click at [367, 136] on button "Confirm" at bounding box center [366, 136] width 28 height 10
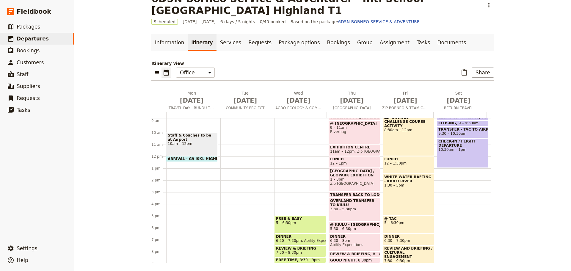
click at [281, 227] on div "FREE & EASY 5 – 6:30pm" at bounding box center [299, 225] width 51 height 18
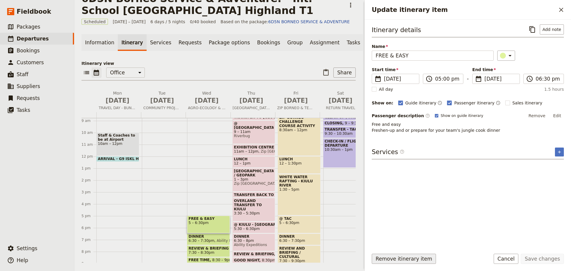
click at [401, 257] on button "Remove itinerary item" at bounding box center [404, 259] width 64 height 10
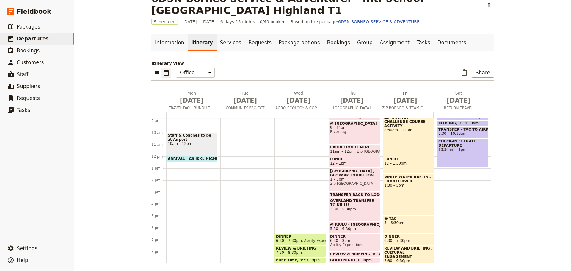
click at [307, 238] on span "Ability Expeditions" at bounding box center [319, 240] width 35 height 4
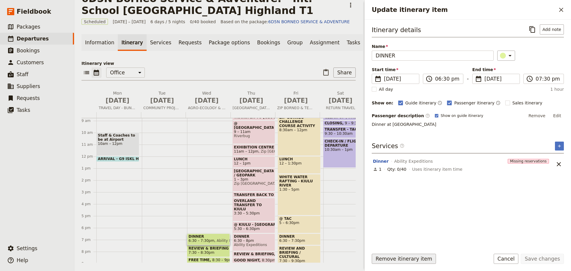
click at [389, 261] on button "Remove itinerary item" at bounding box center [404, 259] width 64 height 10
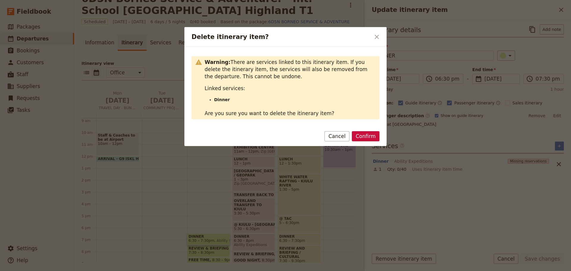
drag, startPoint x: 364, startPoint y: 139, endPoint x: 328, endPoint y: 172, distance: 48.4
click at [362, 139] on button "Confirm" at bounding box center [366, 136] width 28 height 10
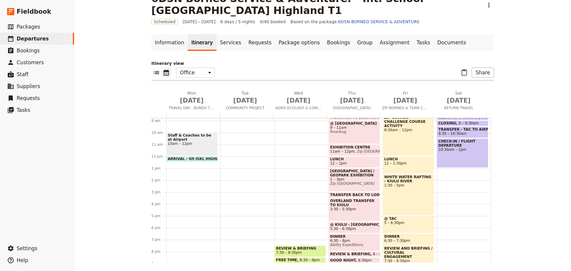
click at [282, 254] on span at bounding box center [300, 255] width 51 height 2
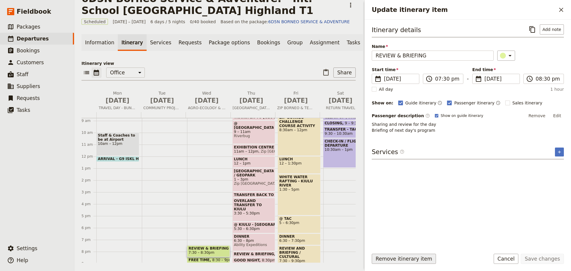
click at [399, 261] on button "Remove itinerary item" at bounding box center [404, 259] width 64 height 10
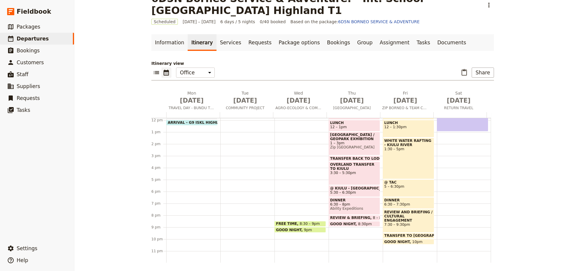
scroll to position [141, 0]
click at [288, 225] on span at bounding box center [300, 225] width 51 height 2
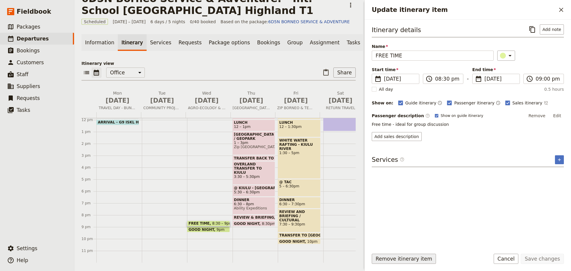
click at [407, 260] on button "Remove itinerary item" at bounding box center [404, 259] width 64 height 10
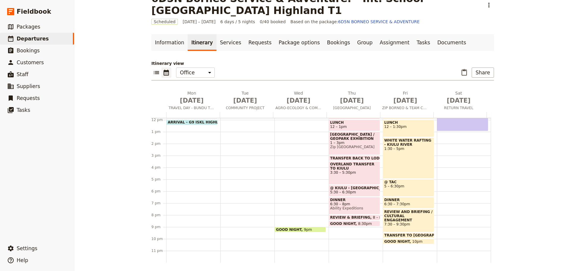
drag, startPoint x: 299, startPoint y: 230, endPoint x: 309, endPoint y: 236, distance: 11.8
click at [299, 230] on span at bounding box center [300, 231] width 51 height 2
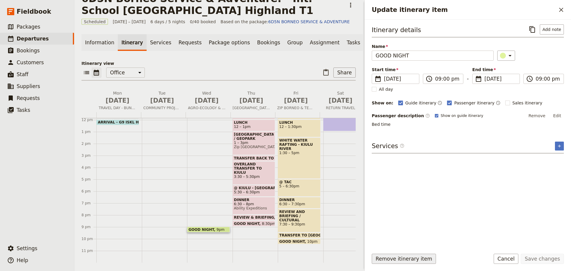
click at [389, 260] on button "Remove itinerary item" at bounding box center [404, 259] width 64 height 10
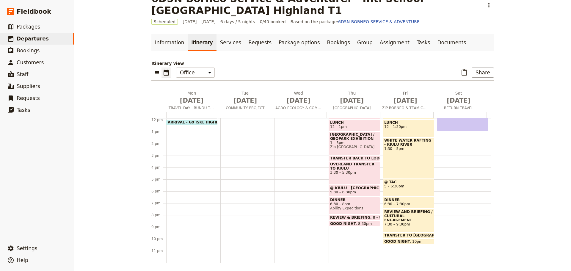
scroll to position [0, 0]
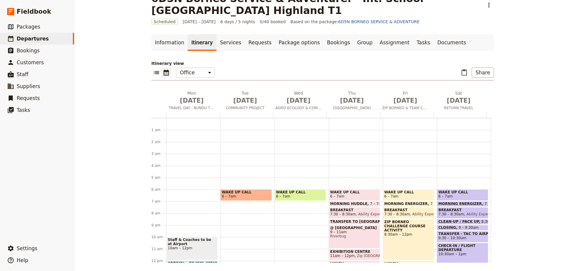
click at [356, 205] on span at bounding box center [354, 205] width 51 height 2
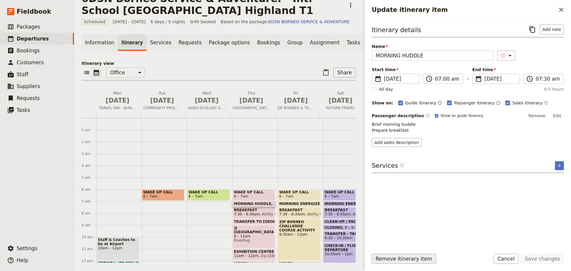
click at [384, 257] on button "Remove itinerary item" at bounding box center [404, 259] width 64 height 10
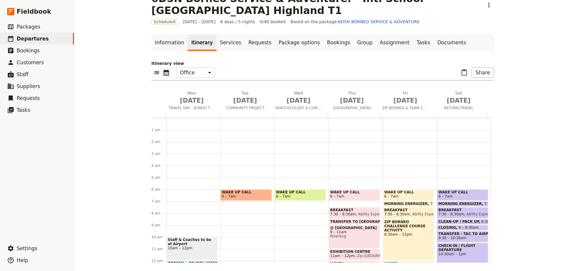
drag, startPoint x: 334, startPoint y: 215, endPoint x: 336, endPoint y: 226, distance: 11.7
click at [334, 215] on span "7:30 – 8:30am" at bounding box center [343, 214] width 26 height 4
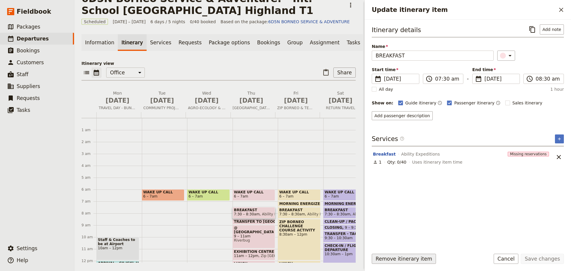
click at [389, 260] on button "Remove itinerary item" at bounding box center [404, 259] width 64 height 10
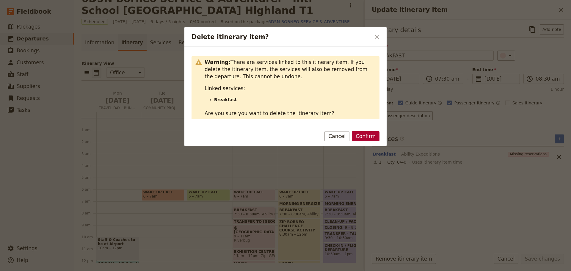
click at [363, 138] on button "Confirm" at bounding box center [366, 136] width 28 height 10
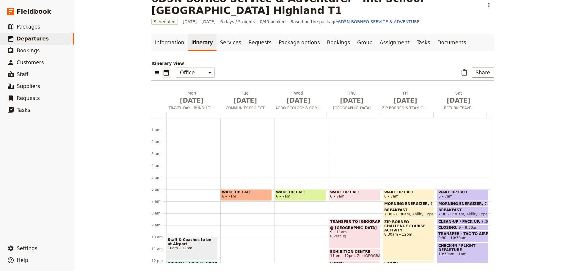
click at [338, 221] on span "TRANSFER TO [GEOGRAPHIC_DATA]" at bounding box center [366, 221] width 73 height 4
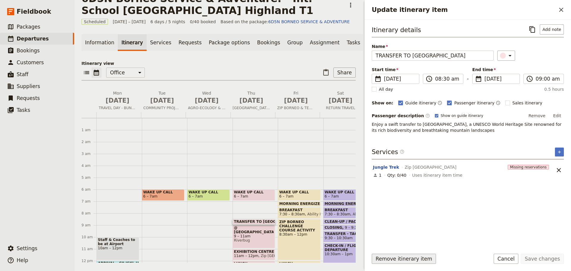
click at [396, 260] on button "Remove itinerary item" at bounding box center [404, 259] width 64 height 10
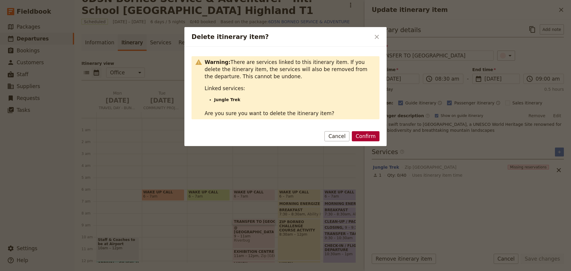
click at [372, 138] on button "Confirm" at bounding box center [366, 136] width 28 height 10
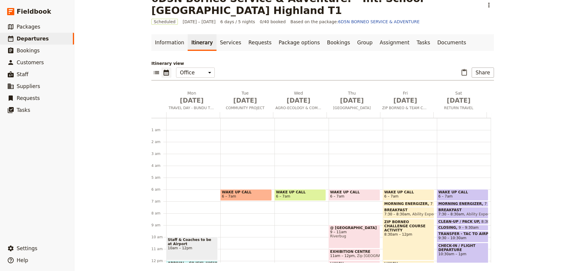
click at [336, 238] on span "Riverbug" at bounding box center [354, 236] width 48 height 4
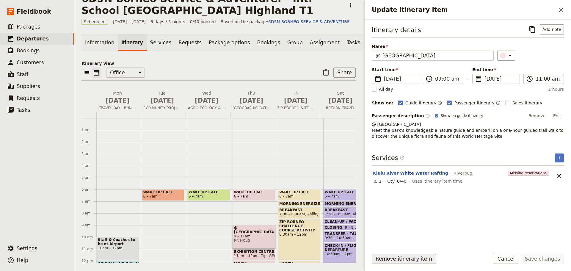
click at [397, 258] on button "Remove itinerary item" at bounding box center [404, 259] width 64 height 10
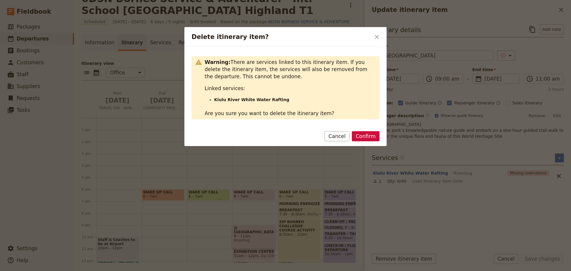
click at [373, 142] on div "Confirm Cancel" at bounding box center [285, 137] width 202 height 17
click at [366, 136] on button "Confirm" at bounding box center [366, 136] width 28 height 10
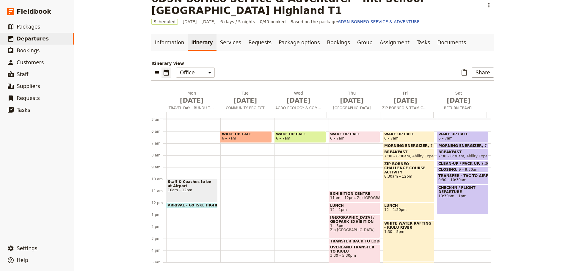
scroll to position [59, 0]
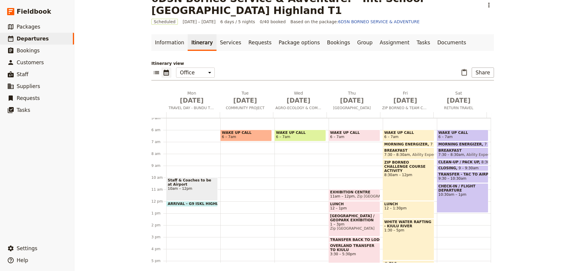
click at [345, 195] on span "11am – 12pm" at bounding box center [342, 196] width 25 height 4
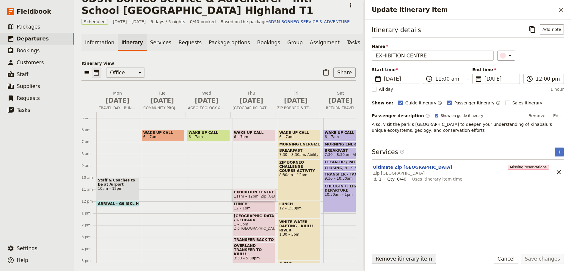
click at [390, 261] on button "Remove itinerary item" at bounding box center [404, 259] width 64 height 10
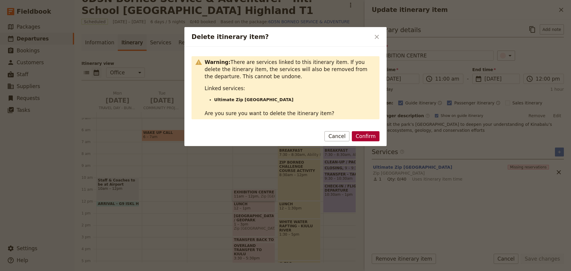
drag, startPoint x: 365, startPoint y: 133, endPoint x: 348, endPoint y: 154, distance: 26.4
click at [365, 133] on button "Confirm" at bounding box center [366, 136] width 28 height 10
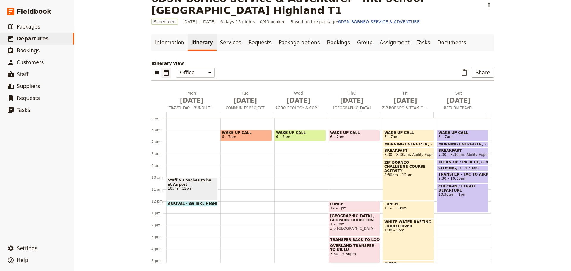
click at [351, 206] on span "LUNCH" at bounding box center [354, 204] width 48 height 4
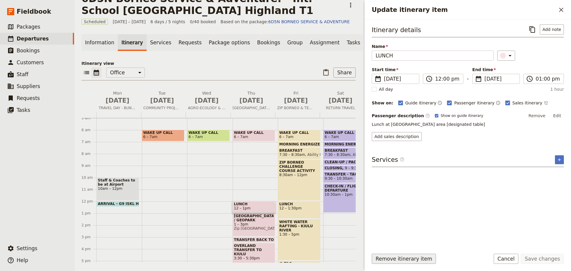
click at [397, 260] on button "Remove itinerary item" at bounding box center [404, 259] width 64 height 10
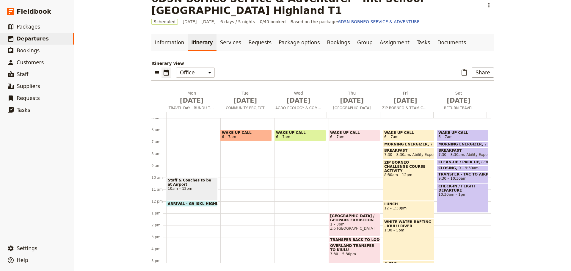
click at [348, 226] on span "1 – 3pm" at bounding box center [354, 224] width 48 height 4
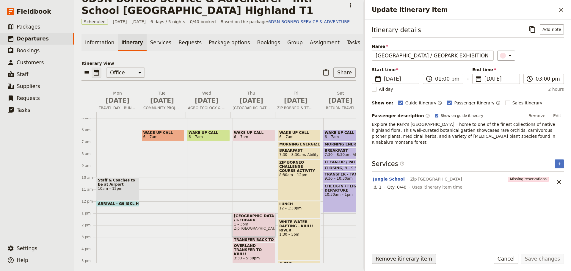
click at [382, 260] on button "Remove itinerary item" at bounding box center [404, 259] width 64 height 10
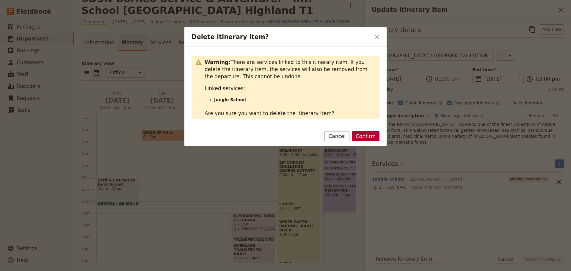
click at [366, 137] on button "Confirm" at bounding box center [366, 136] width 28 height 10
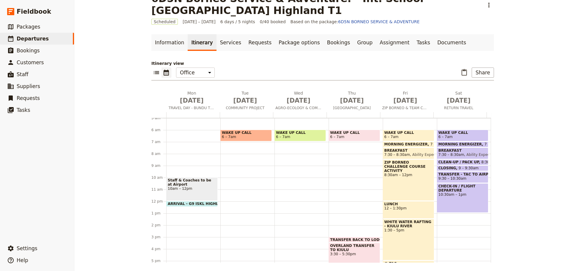
click at [347, 240] on span at bounding box center [354, 241] width 51 height 2
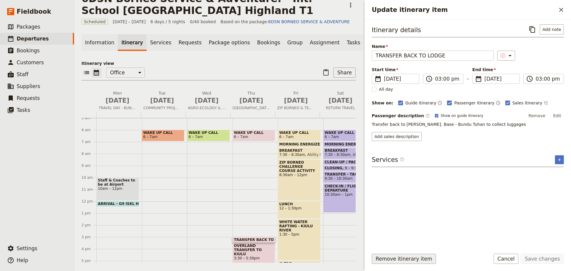
click at [381, 262] on button "Remove itinerary item" at bounding box center [404, 259] width 64 height 10
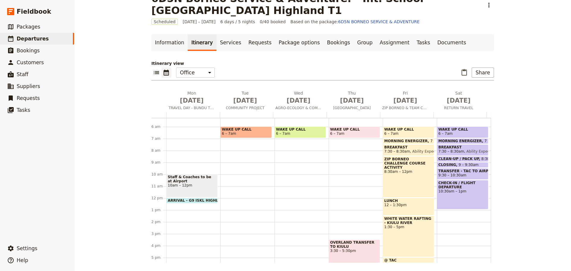
click at [336, 248] on span "OVERLAND TRANSFER TO KIULU" at bounding box center [354, 244] width 48 height 8
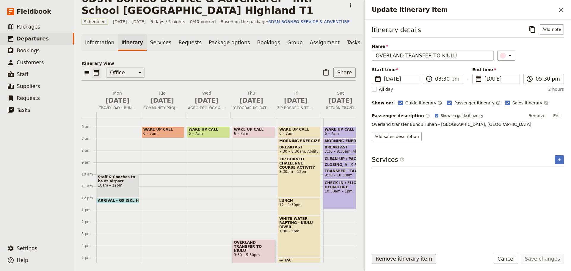
drag, startPoint x: 382, startPoint y: 259, endPoint x: 374, endPoint y: 255, distance: 8.6
click at [382, 259] on button "Remove itinerary item" at bounding box center [404, 259] width 64 height 10
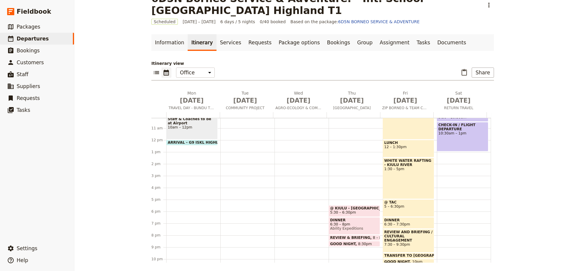
scroll to position [141, 0]
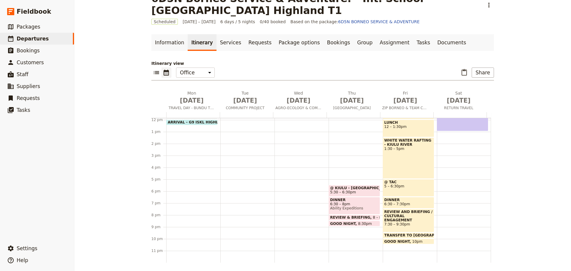
click at [363, 190] on span "5:30 – 6:30pm" at bounding box center [354, 192] width 48 height 4
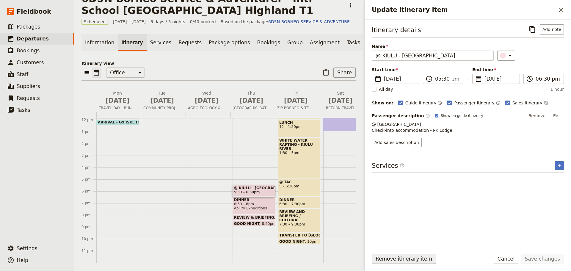
click at [394, 257] on button "Remove itinerary item" at bounding box center [404, 259] width 64 height 10
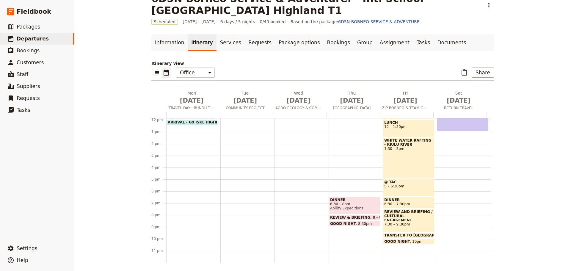
click at [337, 207] on span "Ability Expeditions" at bounding box center [354, 208] width 48 height 4
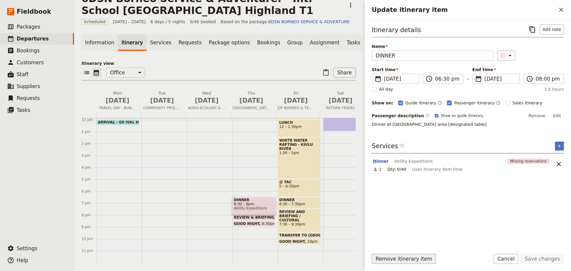
click at [377, 257] on button "Remove itinerary item" at bounding box center [404, 259] width 64 height 10
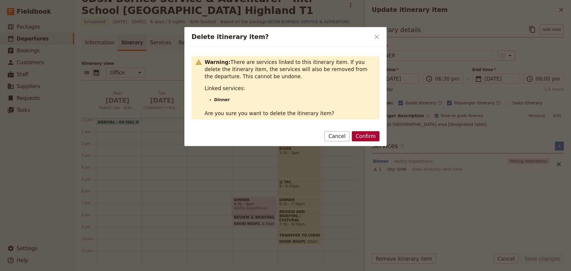
click at [371, 136] on button "Confirm" at bounding box center [366, 136] width 28 height 10
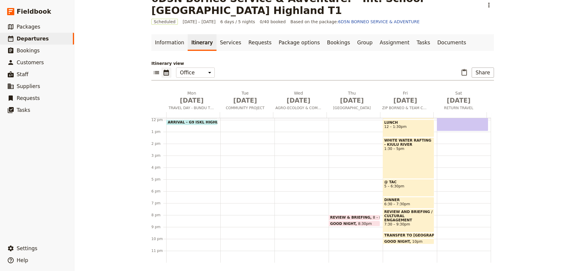
click at [346, 217] on span "REVIEW & BRIEFING" at bounding box center [351, 217] width 43 height 4
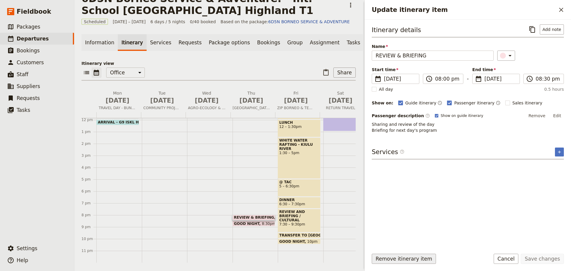
click at [380, 261] on button "Remove itinerary item" at bounding box center [404, 259] width 64 height 10
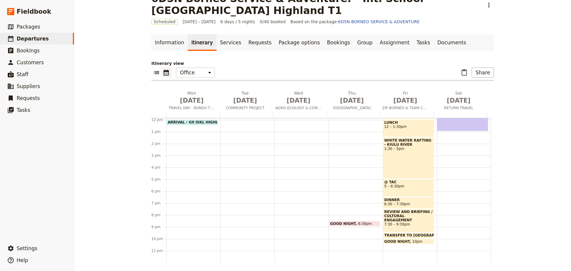
click at [367, 224] on span at bounding box center [354, 225] width 51 height 2
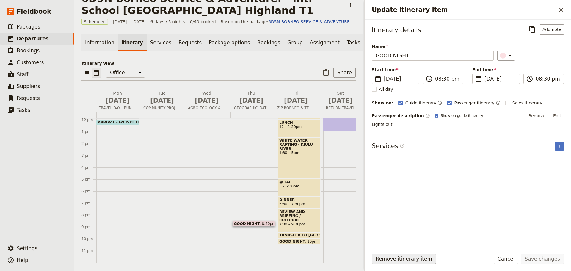
click at [389, 257] on button "Remove itinerary item" at bounding box center [404, 259] width 64 height 10
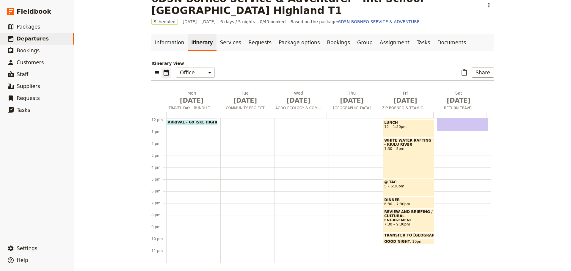
scroll to position [0, 0]
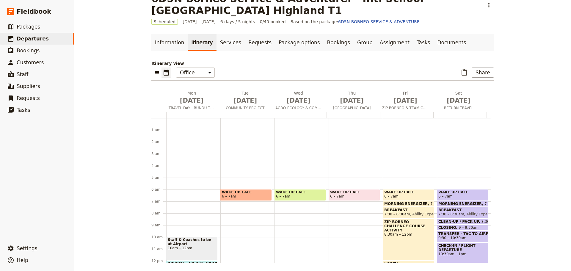
click at [392, 205] on span at bounding box center [408, 205] width 51 height 2
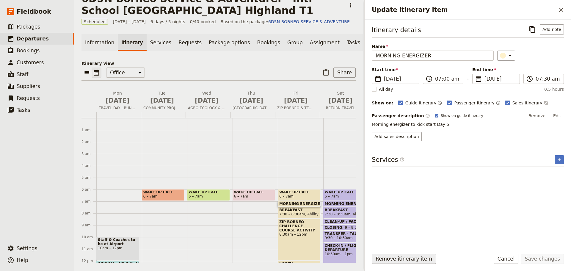
click at [390, 260] on button "Remove itinerary item" at bounding box center [404, 259] width 64 height 10
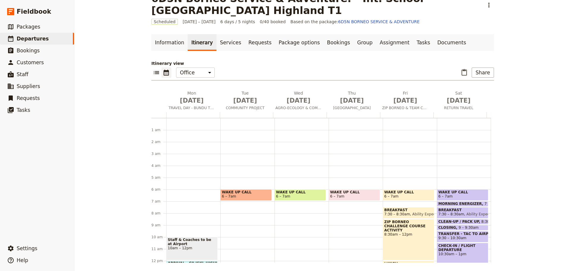
click at [401, 209] on span "BREAKFAST" at bounding box center [408, 210] width 48 height 4
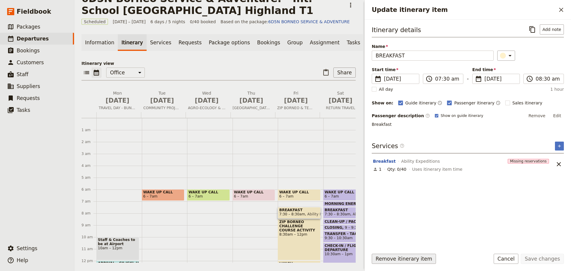
click at [404, 260] on button "Remove itinerary item" at bounding box center [404, 259] width 64 height 10
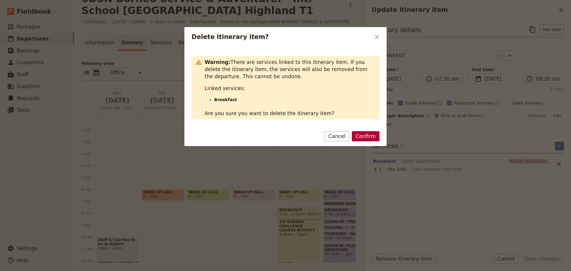
click at [367, 137] on button "Confirm" at bounding box center [366, 136] width 28 height 10
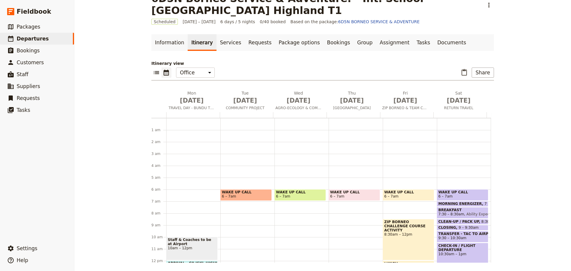
click at [400, 242] on div "ZIP BORNEO CHALLENGE COURSE ACTIVITY 8:30am – 12pm" at bounding box center [408, 239] width 51 height 41
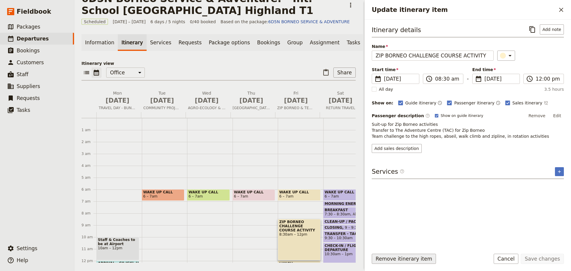
click at [389, 257] on button "Remove itinerary item" at bounding box center [404, 259] width 64 height 10
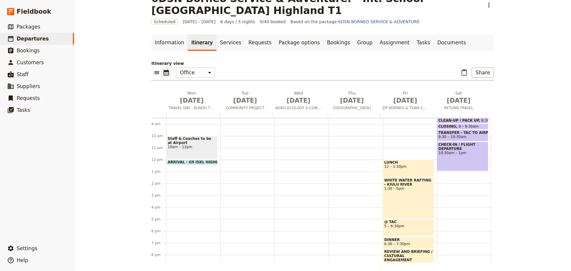
scroll to position [104, 0]
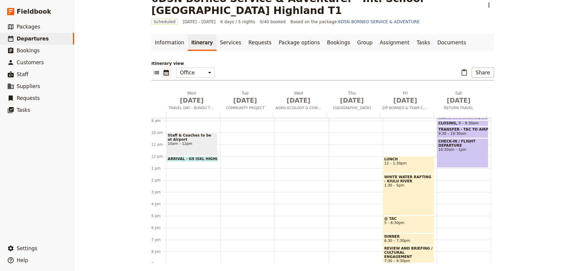
click at [396, 169] on div "LUNCH 12 – 1:30pm" at bounding box center [408, 165] width 51 height 18
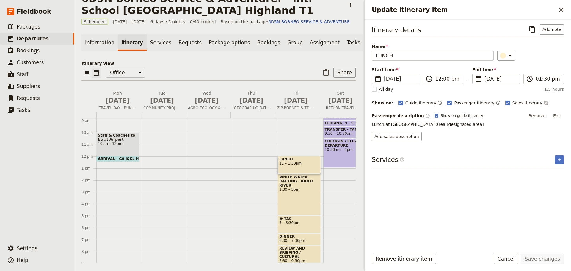
drag, startPoint x: 407, startPoint y: 258, endPoint x: 406, endPoint y: 242, distance: 16.1
click at [407, 259] on button "Remove itinerary item" at bounding box center [404, 259] width 64 height 10
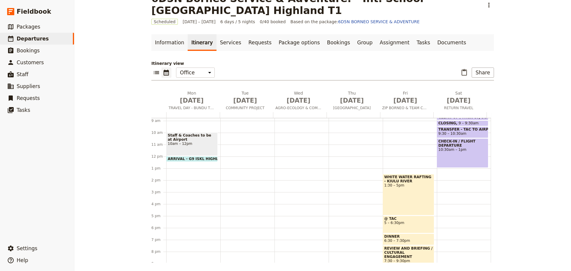
click at [409, 198] on div "WHITE WATER RAFTING - KIULU RIVER 1:30 – 5pm" at bounding box center [408, 194] width 51 height 41
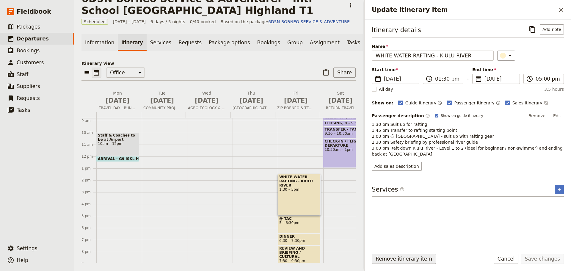
click at [409, 257] on button "Remove itinerary item" at bounding box center [404, 259] width 64 height 10
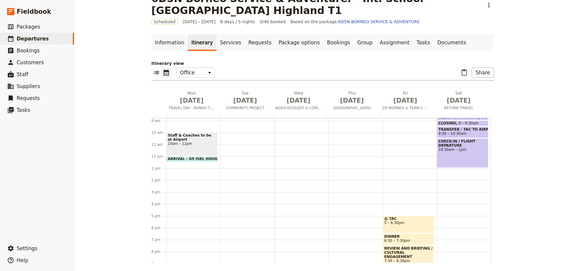
click at [397, 222] on span "5 – 6:30pm" at bounding box center [408, 223] width 48 height 4
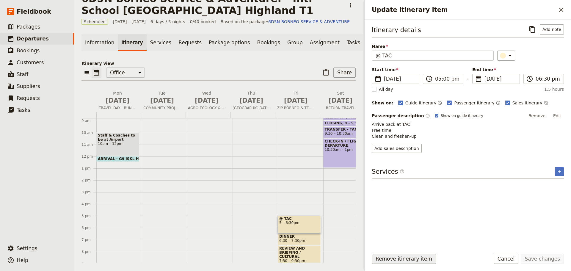
click at [412, 260] on button "Remove itinerary item" at bounding box center [404, 259] width 64 height 10
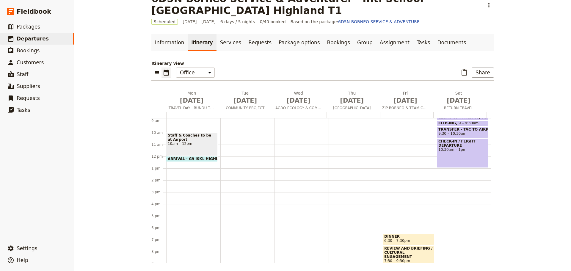
click at [405, 237] on span "DINNER" at bounding box center [408, 236] width 48 height 4
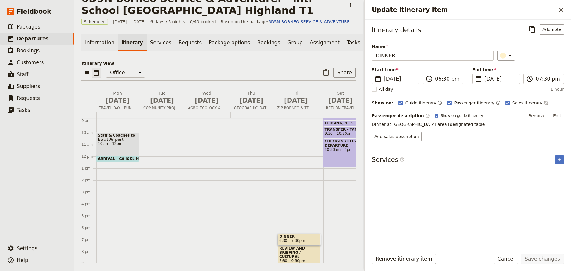
click at [419, 262] on button "Remove itinerary item" at bounding box center [404, 259] width 64 height 10
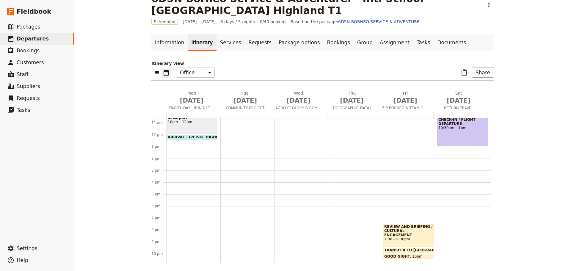
scroll to position [140, 0]
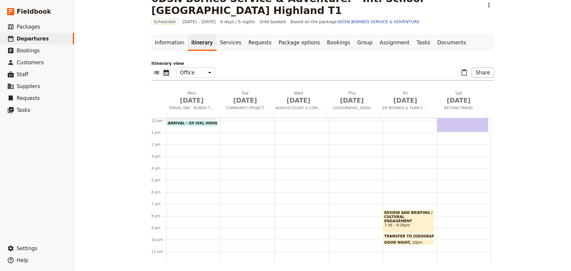
click at [406, 223] on span "7:30 – 9:30pm" at bounding box center [408, 225] width 48 height 4
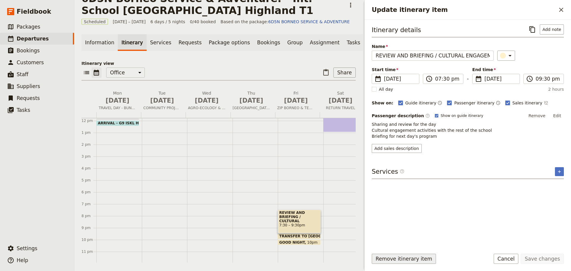
click at [417, 259] on button "Remove itinerary item" at bounding box center [404, 259] width 64 height 10
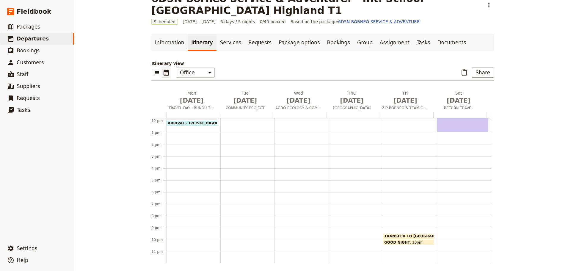
click at [401, 236] on span at bounding box center [408, 237] width 51 height 2
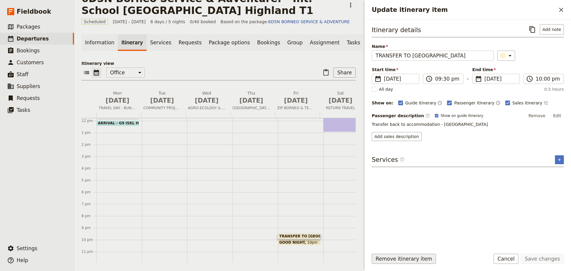
click at [397, 258] on button "Remove itinerary item" at bounding box center [404, 259] width 64 height 10
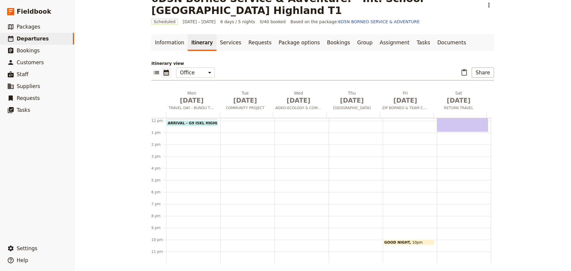
click at [396, 241] on span "GOOD NIGHT" at bounding box center [398, 242] width 28 height 4
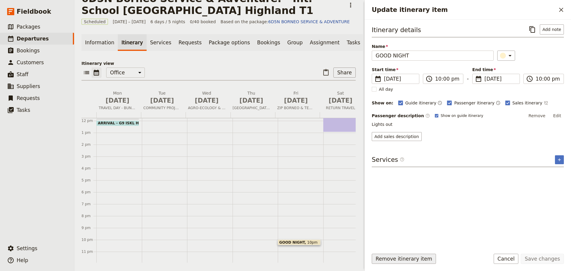
click at [391, 258] on button "Remove itinerary item" at bounding box center [404, 259] width 64 height 10
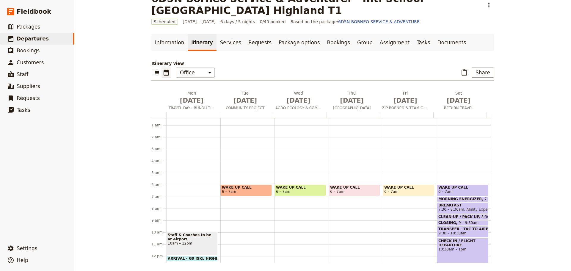
click at [461, 198] on span "MORNING ENERGIZER" at bounding box center [461, 199] width 46 height 4
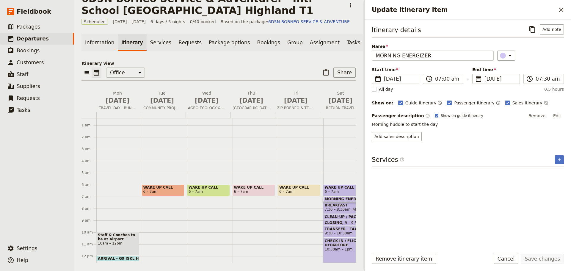
click at [395, 256] on button "Remove itinerary item" at bounding box center [404, 259] width 64 height 10
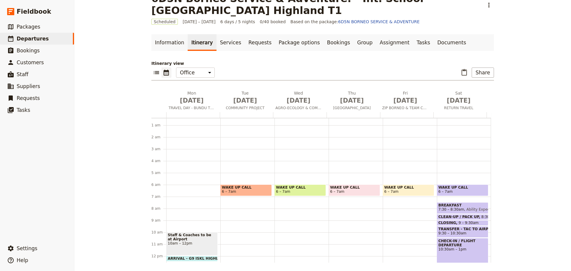
click at [445, 208] on span "7:30 – 8:30am" at bounding box center [451, 209] width 26 height 4
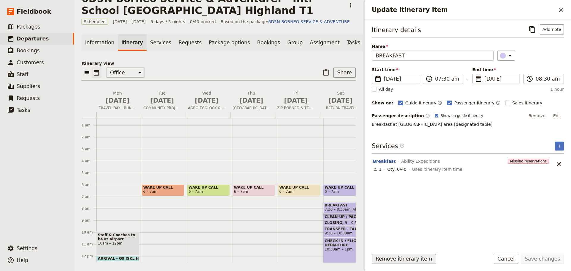
click at [416, 261] on button "Remove itinerary item" at bounding box center [404, 259] width 64 height 10
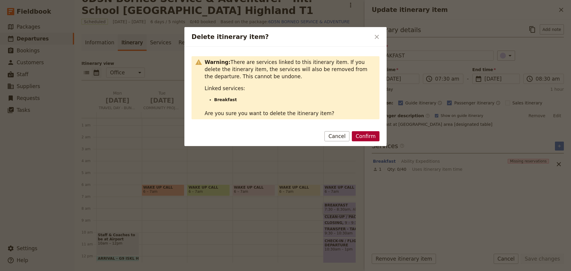
click at [372, 137] on button "Confirm" at bounding box center [366, 136] width 28 height 10
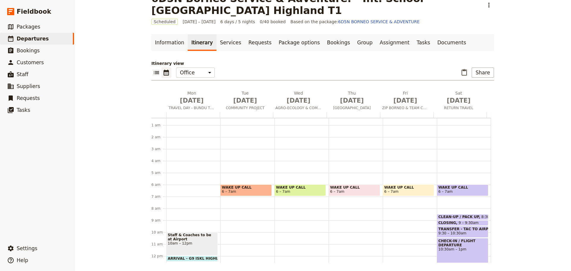
click at [438, 216] on span "CLEAN-UP / PACK UP" at bounding box center [459, 217] width 43 height 4
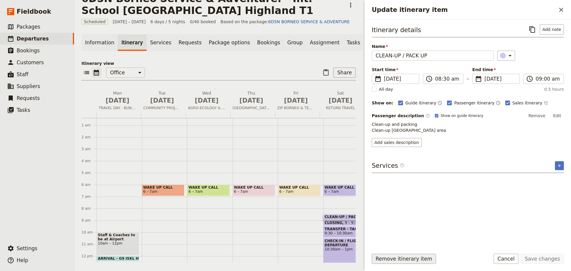
click at [415, 258] on button "Remove itinerary item" at bounding box center [404, 259] width 64 height 10
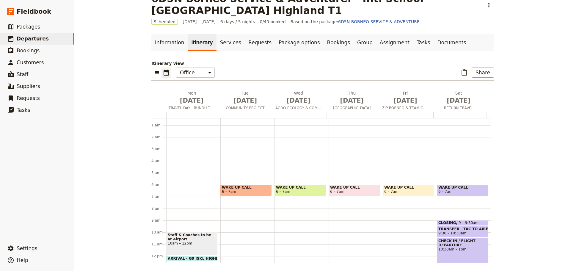
click at [437, 223] on span at bounding box center [462, 224] width 51 height 2
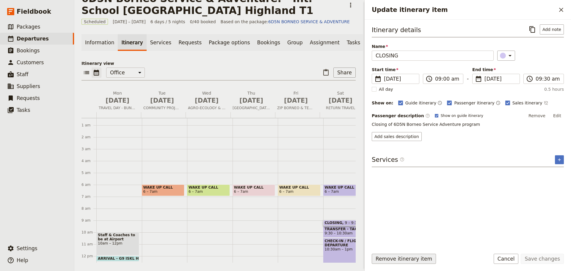
click at [424, 260] on button "Remove itinerary item" at bounding box center [404, 259] width 64 height 10
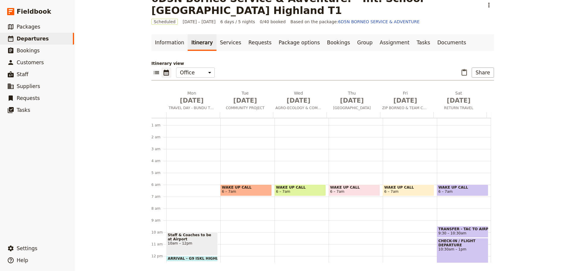
click at [449, 227] on span "TRANSFER - TAC TO AIRPORT" at bounding box center [462, 229] width 48 height 4
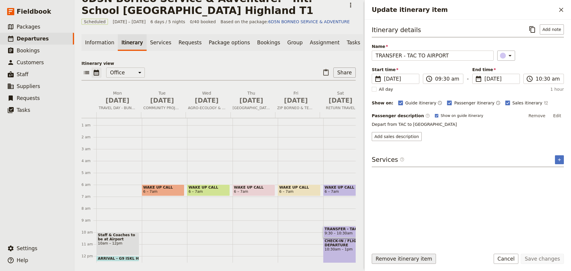
click at [420, 259] on button "Remove itinerary item" at bounding box center [404, 259] width 64 height 10
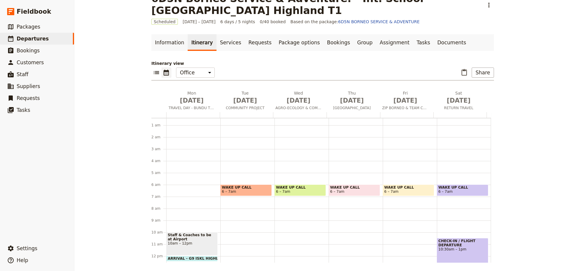
scroll to position [9, 0]
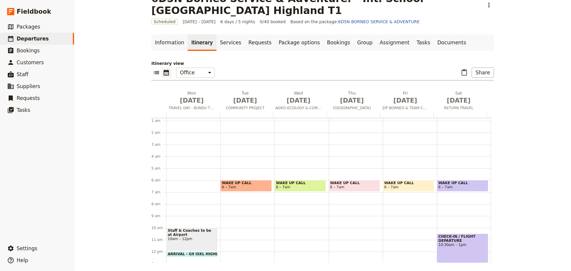
click at [444, 244] on span "10:30am – 1pm" at bounding box center [462, 245] width 48 height 4
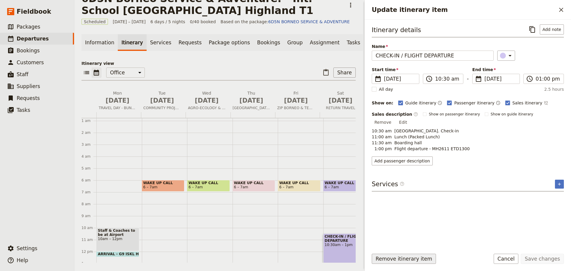
click at [424, 261] on button "Remove itinerary item" at bounding box center [404, 259] width 64 height 10
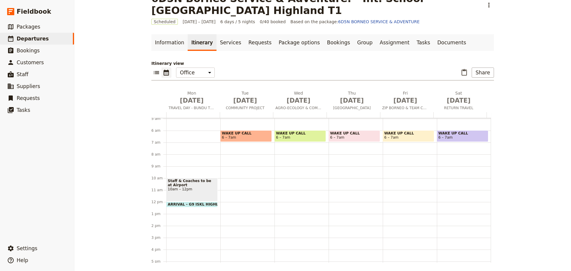
scroll to position [59, 0]
click at [202, 205] on span at bounding box center [191, 205] width 51 height 2
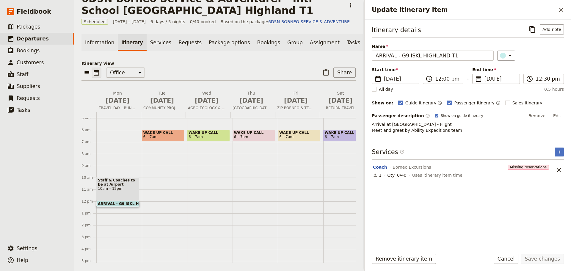
click at [559, 115] on button "Edit" at bounding box center [556, 115] width 13 height 9
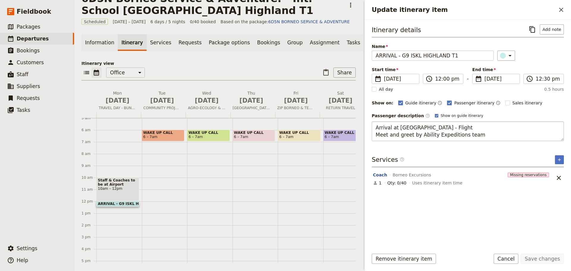
drag, startPoint x: 375, startPoint y: 127, endPoint x: 482, endPoint y: 138, distance: 107.6
click at [482, 138] on textarea "Arrival at [GEOGRAPHIC_DATA] - Flight Meet and greet by Ability Expeditions team" at bounding box center [468, 131] width 192 height 20
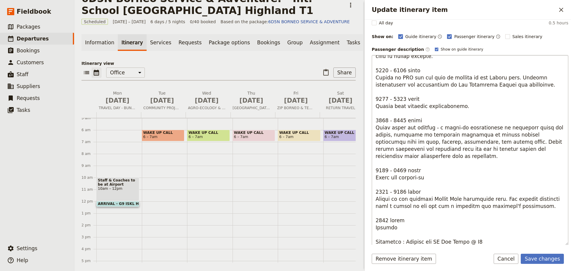
scroll to position [0, 0]
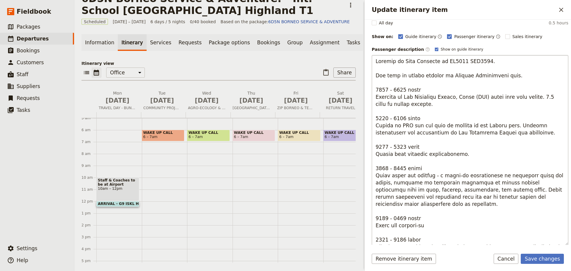
drag, startPoint x: 455, startPoint y: 61, endPoint x: 453, endPoint y: 66, distance: 5.7
click at [454, 62] on textarea "Update itinerary item" at bounding box center [470, 150] width 197 height 190
click at [476, 62] on textarea "Update itinerary item" at bounding box center [470, 150] width 197 height 190
drag, startPoint x: 386, startPoint y: 90, endPoint x: 378, endPoint y: 90, distance: 8.0
click at [378, 90] on textarea "Update itinerary item" at bounding box center [470, 150] width 197 height 190
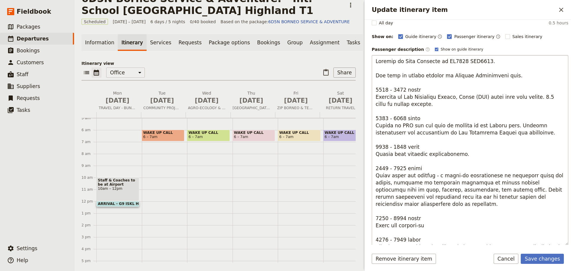
drag, startPoint x: 401, startPoint y: 97, endPoint x: 526, endPoint y: 104, distance: 124.8
click at [526, 104] on textarea "Update itinerary item" at bounding box center [470, 150] width 197 height 190
click at [376, 98] on textarea "Update itinerary item" at bounding box center [470, 150] width 197 height 190
drag, startPoint x: 423, startPoint y: 97, endPoint x: 440, endPoint y: 104, distance: 18.2
click at [440, 104] on textarea "Update itinerary item" at bounding box center [470, 150] width 197 height 190
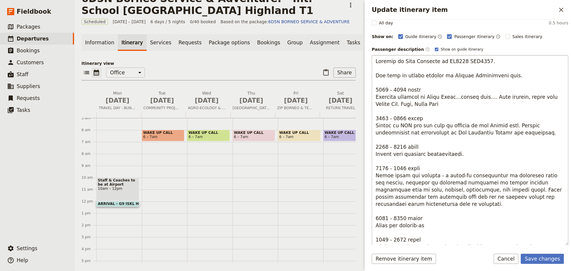
type textarea "Arrival in [GEOGRAPHIC_DATA] on MH2612 ETA1110. You will be warmly greeted by A…"
drag, startPoint x: 374, startPoint y: 96, endPoint x: 450, endPoint y: 105, distance: 76.3
click at [450, 105] on textarea "Update itinerary item" at bounding box center [470, 150] width 197 height 190
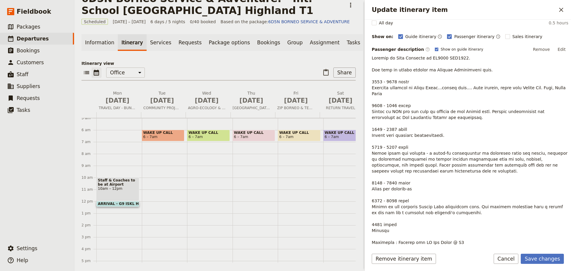
click at [401, 98] on p "Update itinerary item" at bounding box center [470, 150] width 197 height 190
click at [559, 48] on button "Edit" at bounding box center [561, 49] width 13 height 9
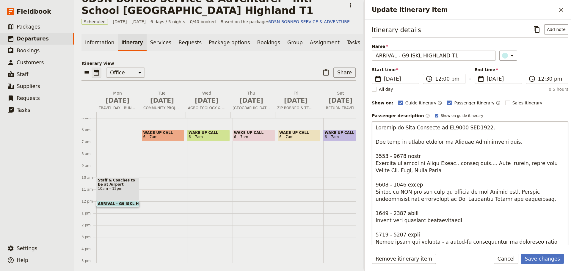
drag, startPoint x: 376, startPoint y: 164, endPoint x: 452, endPoint y: 171, distance: 76.1
click at [452, 171] on textarea "Update itinerary item" at bounding box center [470, 216] width 197 height 190
type textarea "Arrival in [GEOGRAPHIC_DATA] on MH2612 ETA1110. You will be warmly greeted by A…"
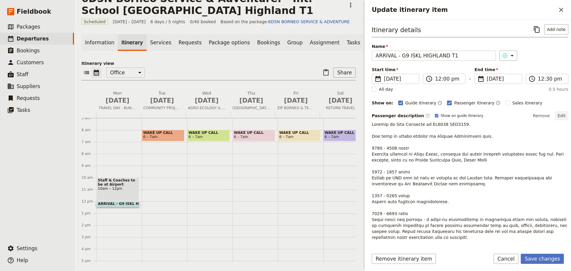
click at [561, 114] on button "Edit" at bounding box center [561, 115] width 13 height 9
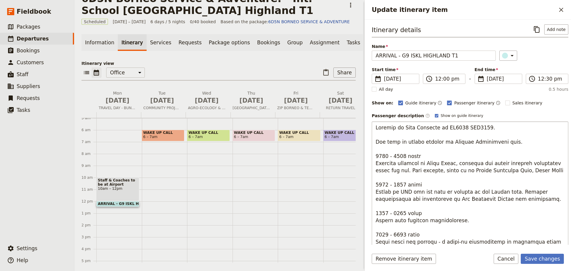
click at [451, 164] on textarea "Update itinerary item" at bounding box center [470, 216] width 197 height 190
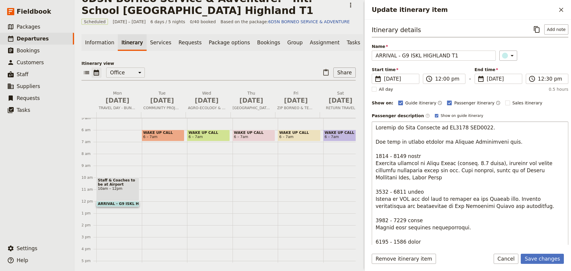
scroll to position [30, 0]
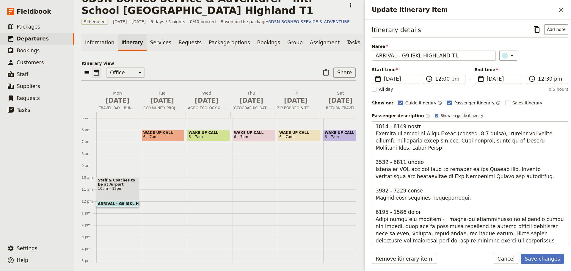
drag, startPoint x: 459, startPoint y: 141, endPoint x: 461, endPoint y: 149, distance: 8.6
click at [461, 149] on textarea "Update itinerary item" at bounding box center [470, 216] width 197 height 190
drag, startPoint x: 376, startPoint y: 170, endPoint x: 507, endPoint y: 168, distance: 130.8
click at [507, 168] on textarea "Update itinerary item" at bounding box center [470, 216] width 197 height 190
drag, startPoint x: 528, startPoint y: 175, endPoint x: 446, endPoint y: 176, distance: 82.7
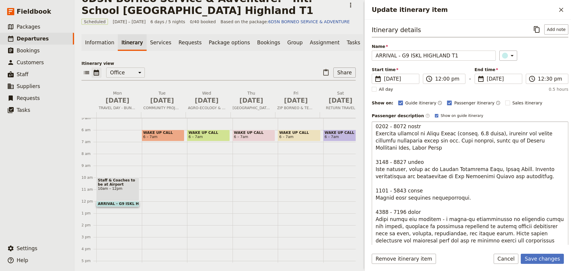
click at [446, 176] on textarea "Update itinerary item" at bounding box center [470, 216] width 197 height 190
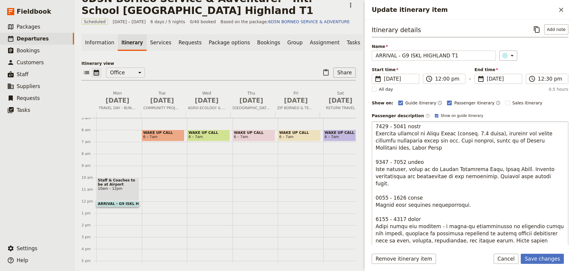
click at [402, 162] on textarea "Update itinerary item" at bounding box center [470, 216] width 197 height 190
drag, startPoint x: 375, startPoint y: 189, endPoint x: 416, endPoint y: 192, distance: 40.5
click at [416, 192] on textarea "Update itinerary item" at bounding box center [470, 216] width 197 height 190
click at [537, 177] on textarea "Update itinerary item" at bounding box center [470, 216] width 197 height 190
type textarea "Arrival in [GEOGRAPHIC_DATA] on MH2612 ETA1110. You will be warmly greeted by A…"
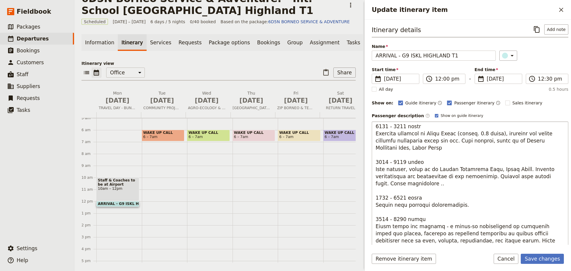
drag, startPoint x: 376, startPoint y: 169, endPoint x: 412, endPoint y: 183, distance: 38.5
click at [412, 183] on textarea "Update itinerary item" at bounding box center [470, 216] width 197 height 190
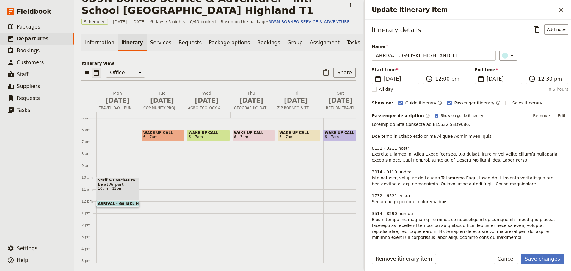
click at [481, 182] on p "Update itinerary item" at bounding box center [470, 216] width 197 height 190
click at [487, 184] on p "Update itinerary item" at bounding box center [470, 216] width 197 height 190
click at [555, 112] on button "Edit" at bounding box center [561, 115] width 13 height 9
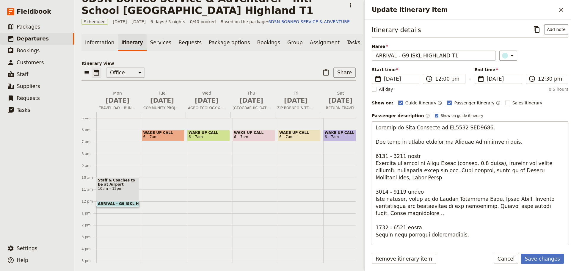
drag, startPoint x: 408, startPoint y: 216, endPoint x: 403, endPoint y: 214, distance: 4.9
click at [403, 214] on textarea "Update itinerary item" at bounding box center [470, 216] width 197 height 190
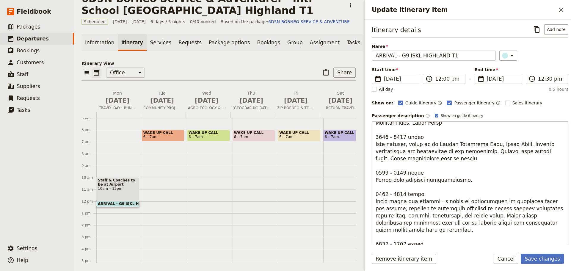
scroll to position [59, 0]
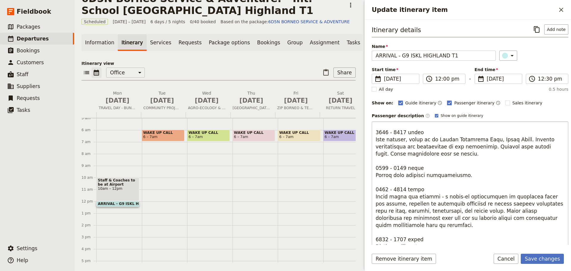
drag, startPoint x: 375, startPoint y: 166, endPoint x: 494, endPoint y: 174, distance: 119.5
click at [494, 174] on textarea "Update itinerary item" at bounding box center [470, 216] width 197 height 190
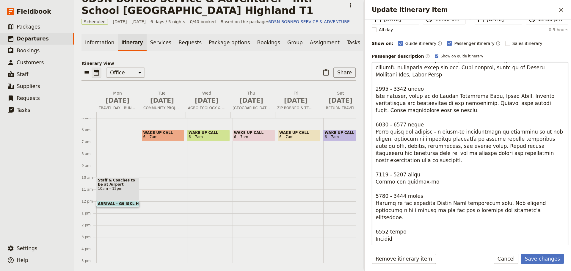
drag, startPoint x: 407, startPoint y: 204, endPoint x: 497, endPoint y: 204, distance: 90.4
click at [497, 204] on textarea "Update itinerary item" at bounding box center [470, 157] width 197 height 190
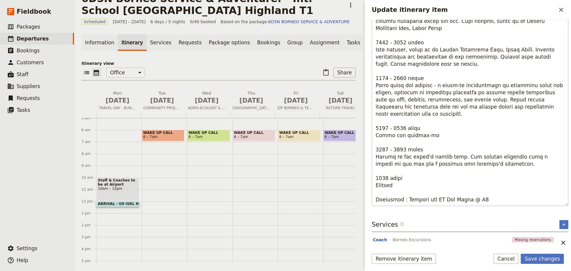
scroll to position [114, 0]
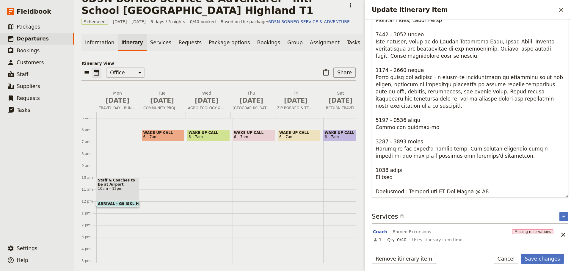
click at [480, 194] on textarea "Update itinerary item" at bounding box center [470, 102] width 197 height 190
drag, startPoint x: 479, startPoint y: 191, endPoint x: 402, endPoint y: 194, distance: 77.4
click at [402, 194] on textarea "Update itinerary item" at bounding box center [470, 102] width 197 height 190
type textarea "Arrival in [GEOGRAPHIC_DATA] on MH2612 ETA1110. You will be warmly greeted by A…"
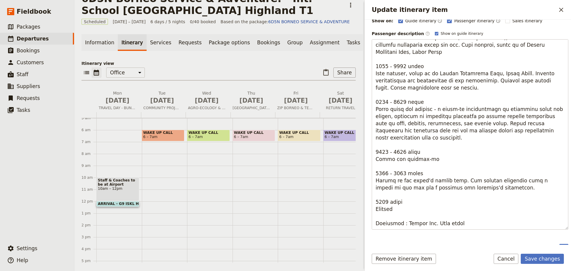
scroll to position [0, 0]
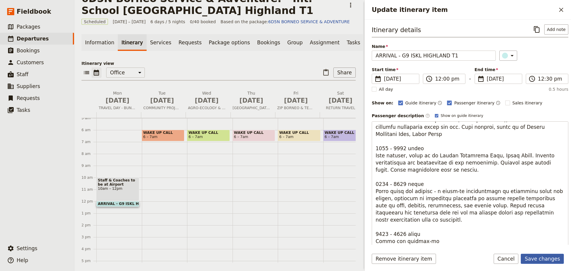
click at [532, 258] on button "Save changes" at bounding box center [542, 259] width 43 height 10
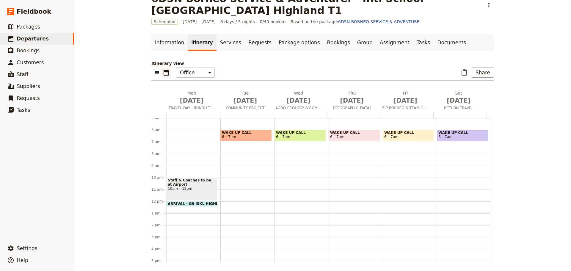
click at [206, 205] on span at bounding box center [191, 205] width 51 height 2
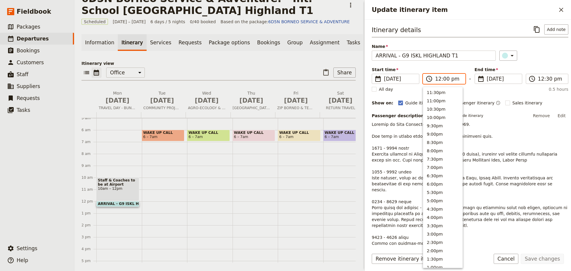
click at [443, 81] on input "12:00 pm" at bounding box center [448, 78] width 26 height 7
click at [439, 144] on button "12:30pm" at bounding box center [442, 142] width 39 height 8
type input "12:30 pm"
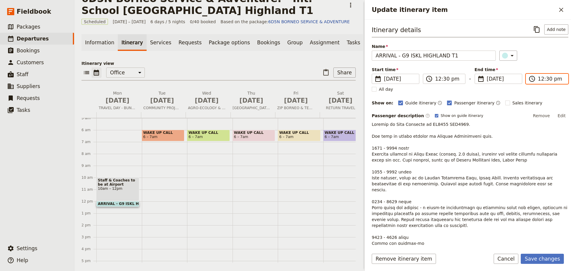
click at [541, 79] on input "12:30 pm" at bounding box center [551, 78] width 26 height 7
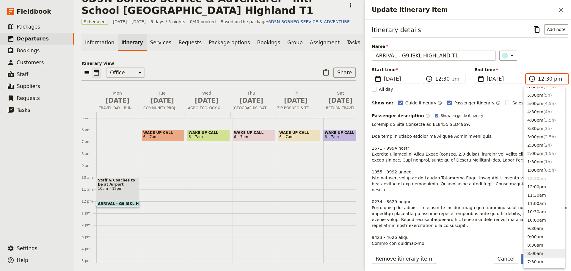
scroll to position [6, 0]
click at [535, 126] on button "9:00pm ( 8.5h )" at bounding box center [544, 128] width 41 height 8
type input "09:00 pm"
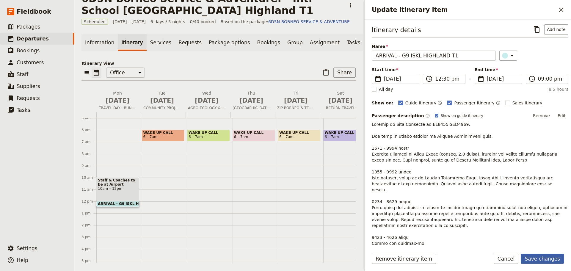
click at [538, 257] on button "Save changes" at bounding box center [542, 259] width 43 height 10
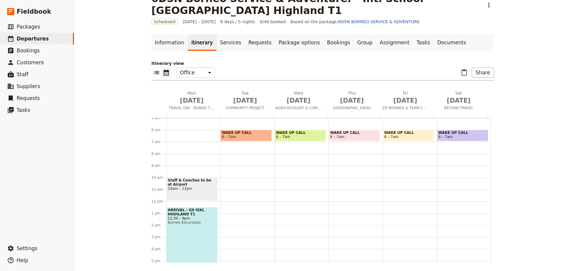
click at [195, 220] on span "12:30 – 9pm" at bounding box center [192, 218] width 48 height 4
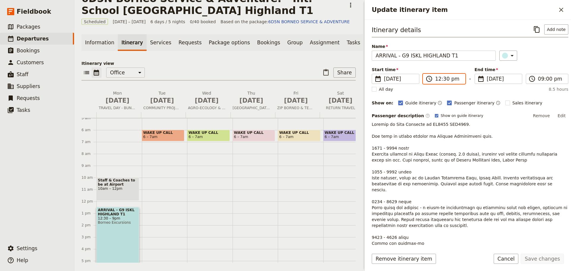
click at [442, 78] on input "12:30 pm" at bounding box center [448, 78] width 26 height 7
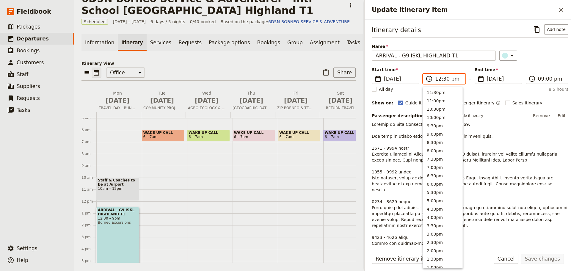
scroll to position [184, 0]
click at [440, 100] on button "12:00pm" at bounding box center [442, 99] width 39 height 8
type input "12:00 pm"
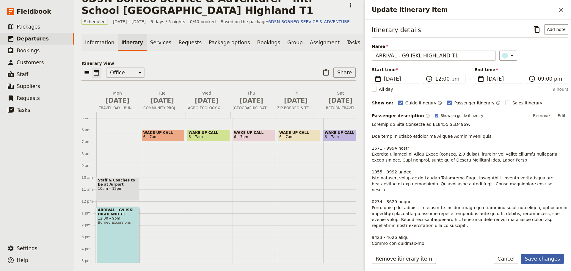
click at [540, 260] on button "Save changes" at bounding box center [542, 259] width 43 height 10
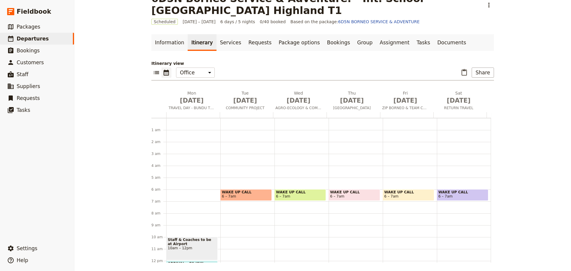
scroll to position [119, 0]
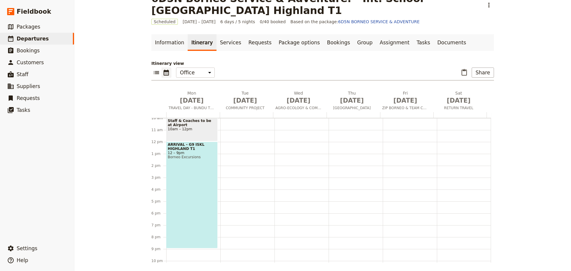
click at [180, 146] on span "ARRIVAL - G9 ISKL HIGHLAND T1" at bounding box center [192, 146] width 48 height 8
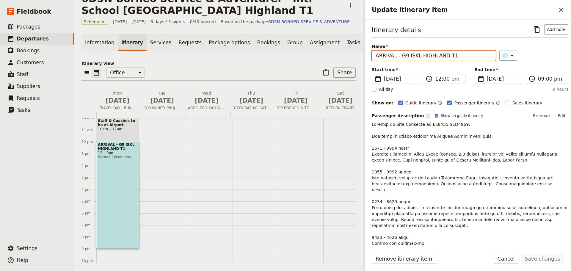
drag, startPoint x: 462, startPoint y: 57, endPoint x: 397, endPoint y: 56, distance: 65.4
click at [397, 56] on input "ARRIVAL - G9 ISKL HIGHLAND T1" at bounding box center [434, 56] width 124 height 10
type input "ARRIVAL DAY - OVERLAND TO BUNDU TUHAN"
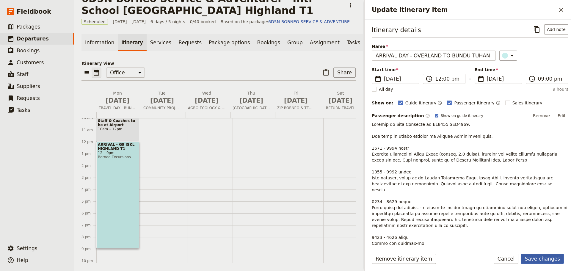
click at [537, 257] on button "Save changes" at bounding box center [542, 259] width 43 height 10
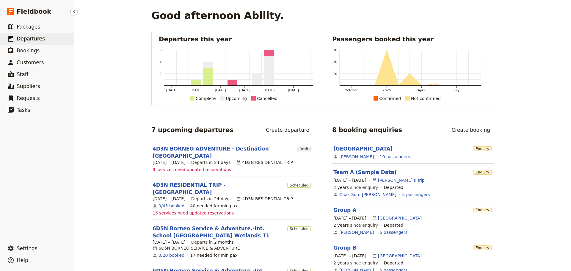
click at [27, 38] on span "Departures" at bounding box center [31, 39] width 28 height 6
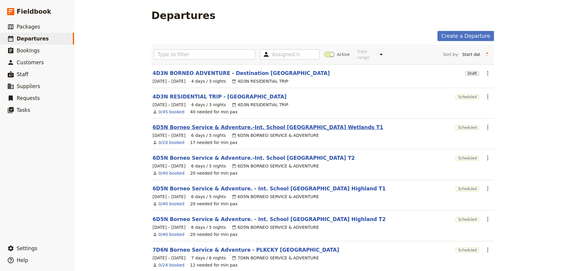
click at [238, 124] on link "6D5N Borneo Service & Adventure.-Int. School [GEOGRAPHIC_DATA] Wetlands T1" at bounding box center [268, 127] width 231 height 7
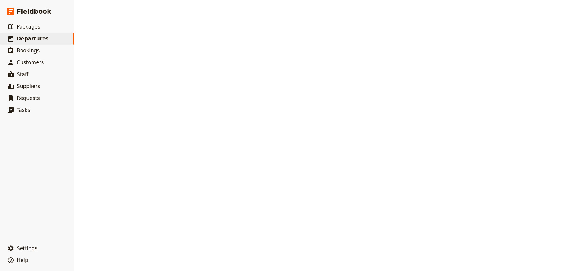
click at [238, 122] on div "Departures Create a Departure Assigned to Active Date range This week Next week…" at bounding box center [322, 135] width 496 height 271
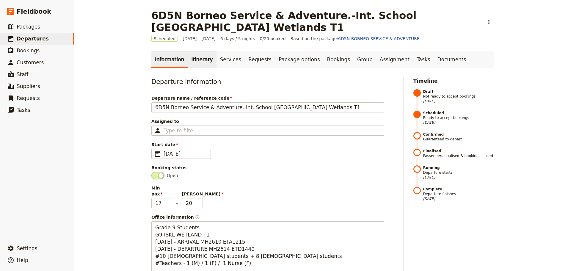
click at [190, 61] on link "Itinerary" at bounding box center [202, 59] width 29 height 17
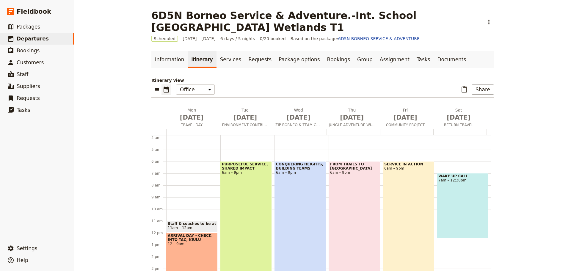
scroll to position [36, 0]
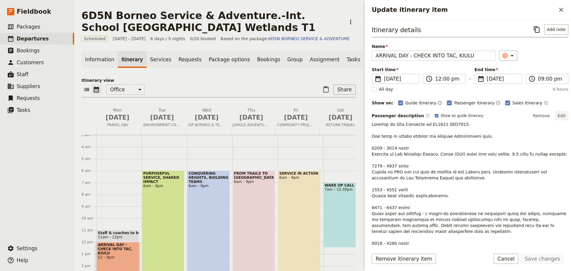
click at [557, 116] on button "Edit" at bounding box center [561, 115] width 13 height 9
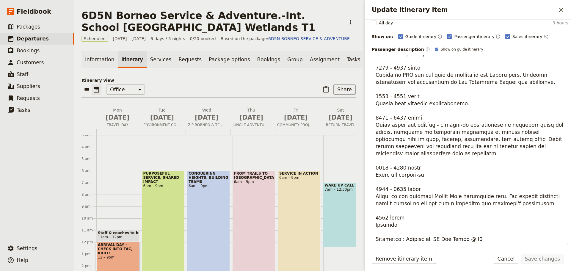
scroll to position [106, 0]
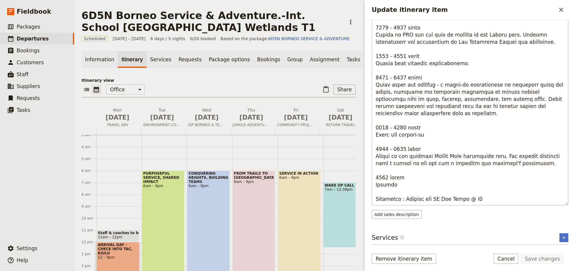
drag, startPoint x: 376, startPoint y: 128, endPoint x: 488, endPoint y: 199, distance: 132.5
click at [488, 199] on textarea "Update itinerary item" at bounding box center [470, 110] width 197 height 190
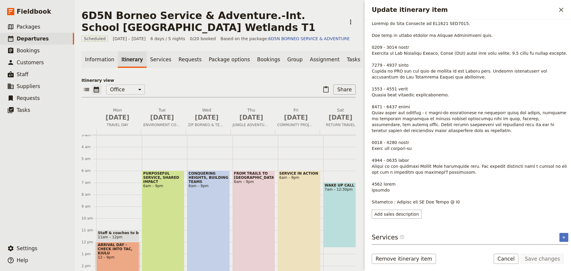
scroll to position [0, 0]
